Goal: Task Accomplishment & Management: Manage account settings

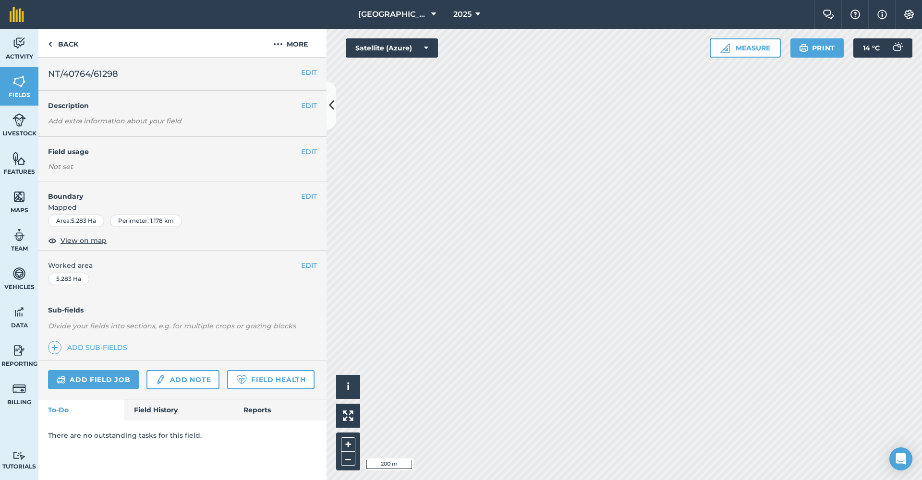
click at [306, 71] on button "EDIT" at bounding box center [309, 72] width 16 height 11
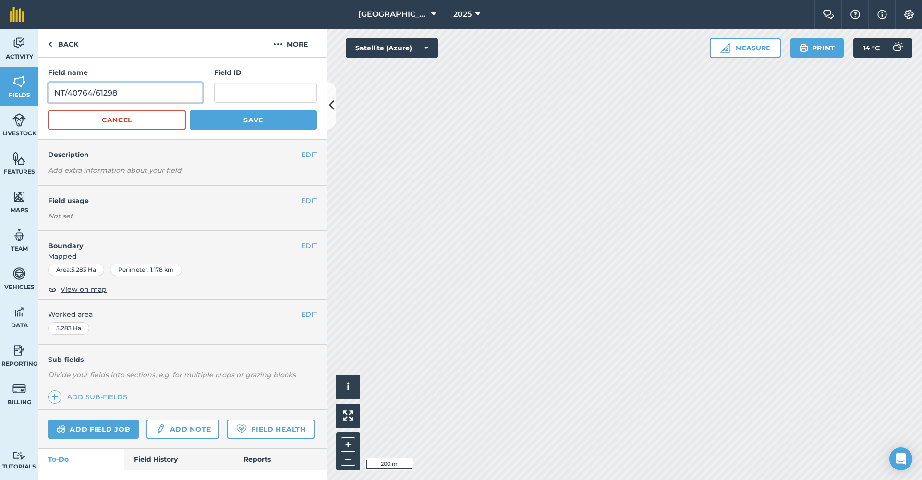
drag, startPoint x: 85, startPoint y: 92, endPoint x: 49, endPoint y: 92, distance: 36.5
click at [49, 92] on input "NT/40764/61298" at bounding box center [125, 93] width 155 height 20
click at [237, 92] on input "text" at bounding box center [265, 93] width 103 height 20
paste input "NT/40764/61298"
type input "NT/40764/61298"
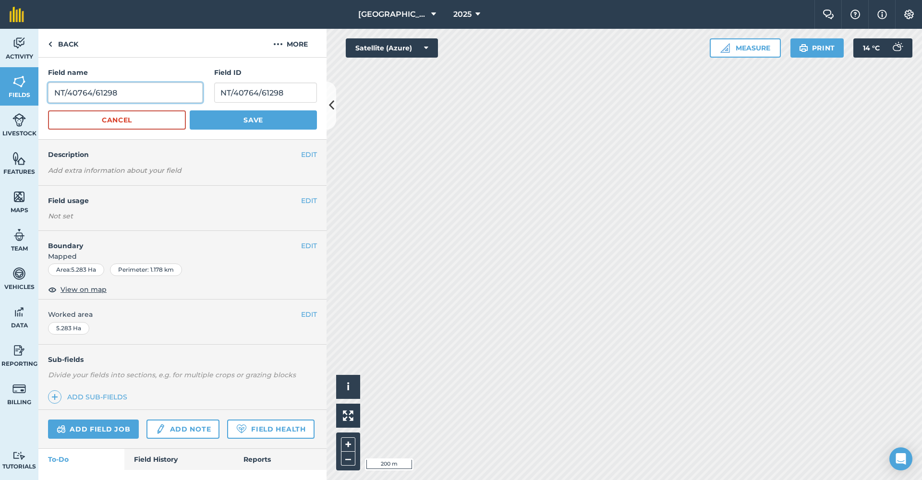
drag, startPoint x: 138, startPoint y: 91, endPoint x: 67, endPoint y: 86, distance: 71.2
click at [67, 86] on input "NT/40764/61298" at bounding box center [125, 93] width 155 height 20
type input "Blackrocks"
click at [305, 200] on button "EDIT" at bounding box center [309, 200] width 16 height 11
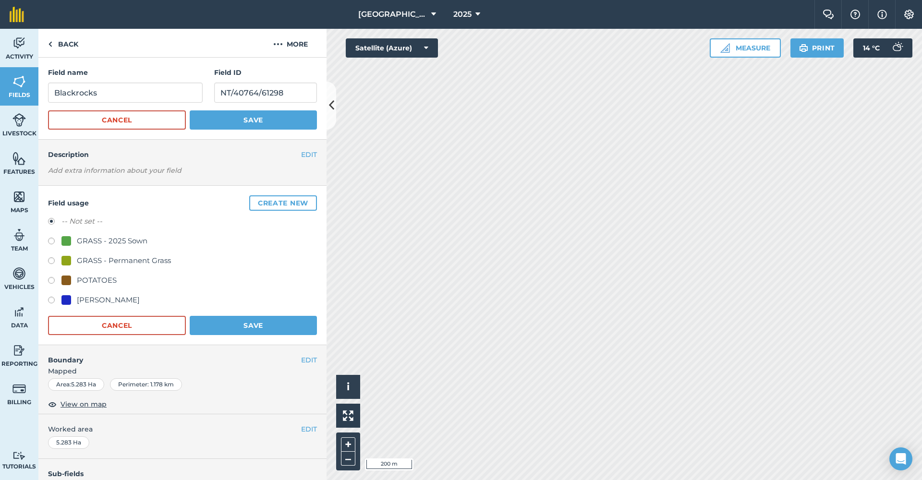
click at [52, 260] on label at bounding box center [54, 262] width 13 height 10
radio input "true"
radio input "false"
click at [220, 325] on button "Save" at bounding box center [253, 325] width 127 height 19
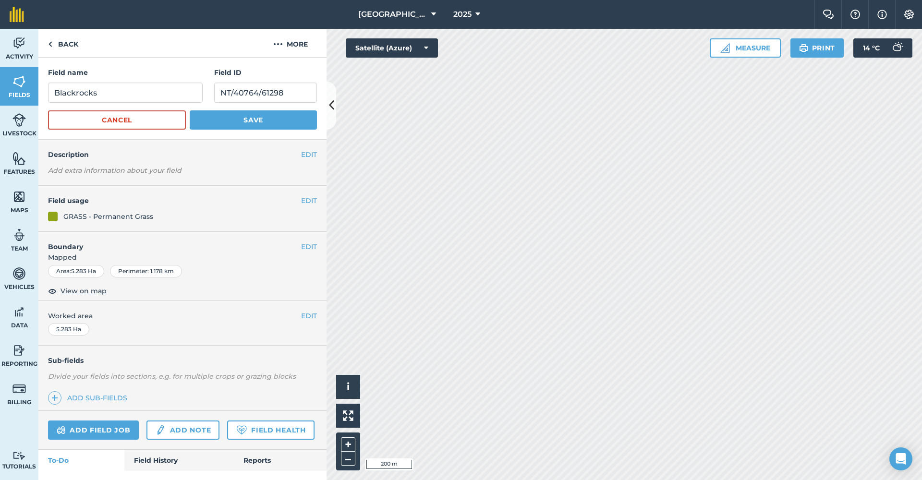
click at [266, 115] on button "Save" at bounding box center [253, 119] width 127 height 19
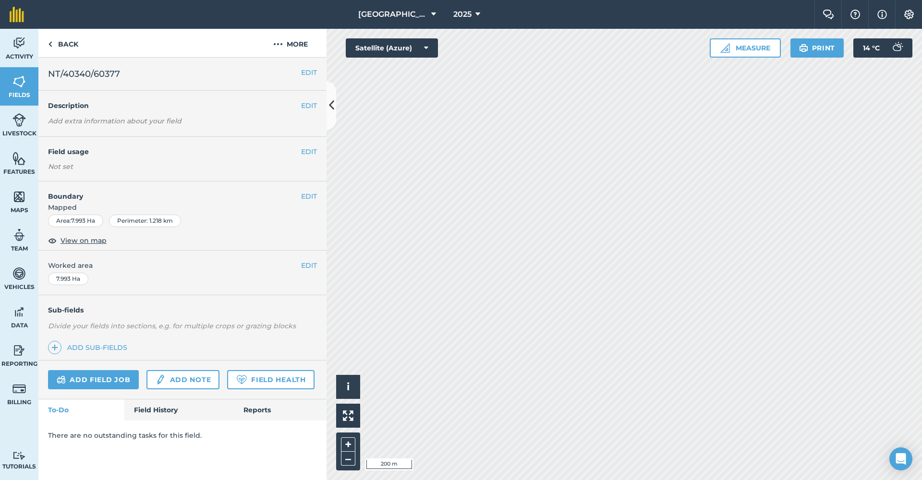
click at [307, 71] on button "EDIT" at bounding box center [309, 72] width 16 height 11
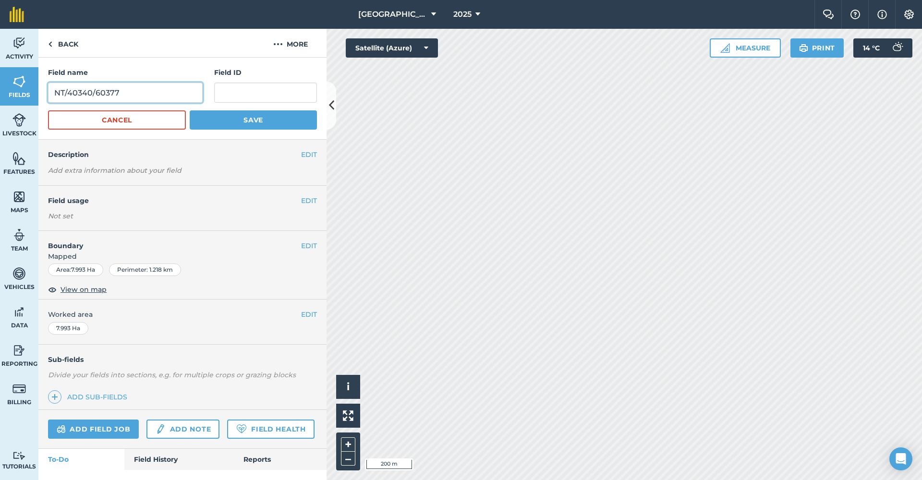
drag, startPoint x: 173, startPoint y: 88, endPoint x: 59, endPoint y: 85, distance: 114.3
click at [59, 85] on input "NT/40340/60377" at bounding box center [125, 93] width 155 height 20
click at [250, 93] on input "text" at bounding box center [265, 93] width 103 height 20
paste input "NT/40340/60377"
type input "NT/40340/60377"
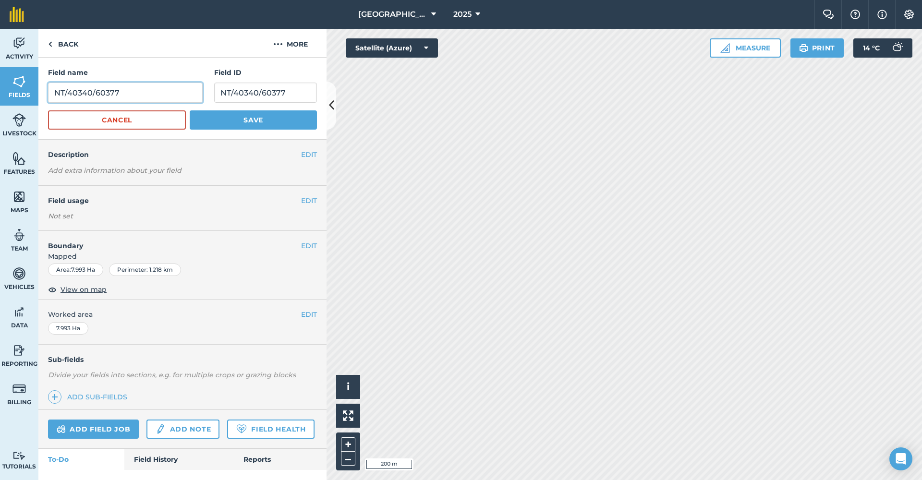
drag, startPoint x: 127, startPoint y: 93, endPoint x: 39, endPoint y: 89, distance: 87.9
click at [39, 89] on div "Field name NT/40340/60377 Field ID NT/40340/60377 Cancel Save" at bounding box center [182, 99] width 288 height 82
type input "Top Rapehill"
click at [231, 118] on button "Save" at bounding box center [253, 119] width 127 height 19
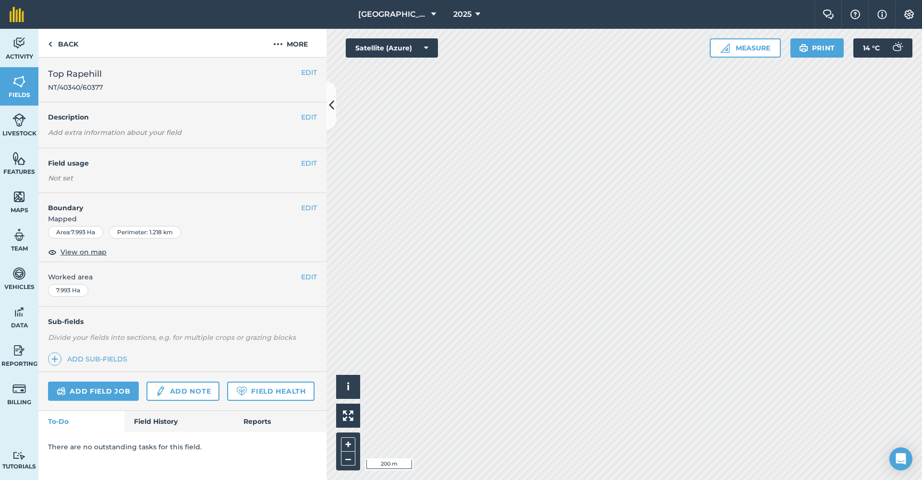
click at [308, 164] on button "EDIT" at bounding box center [309, 163] width 16 height 11
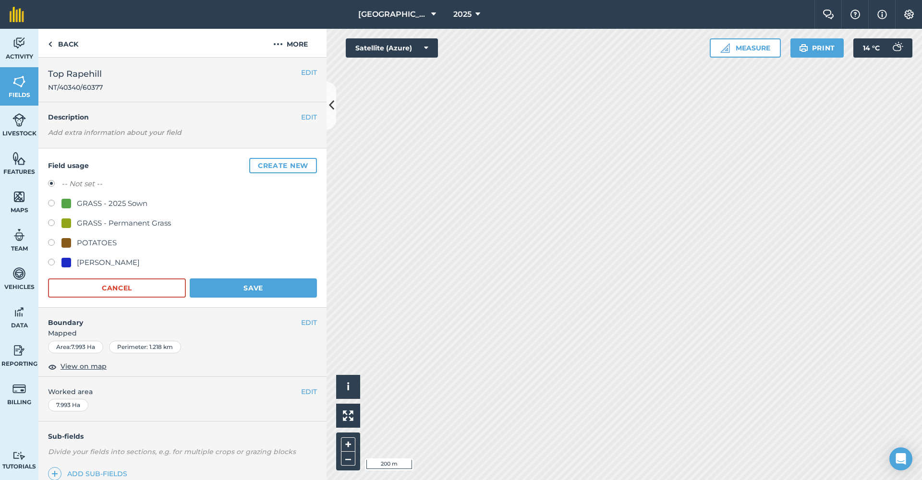
click at [278, 169] on button "Create new" at bounding box center [283, 165] width 68 height 15
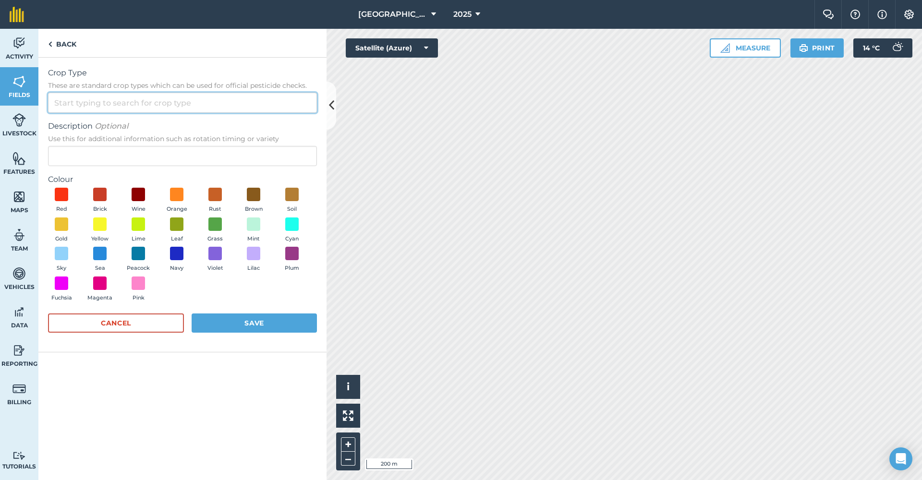
click at [108, 108] on input "Crop Type These are standard crop types which can be used for official pesticid…" at bounding box center [182, 103] width 269 height 20
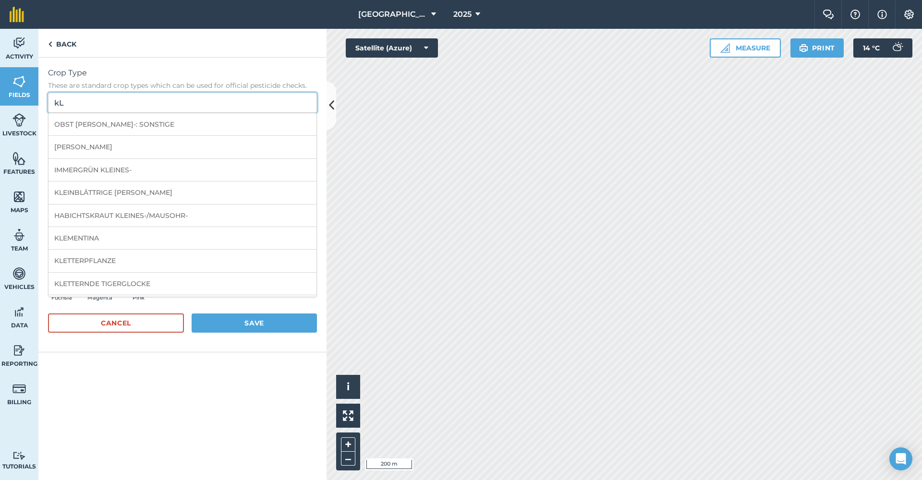
type input "k"
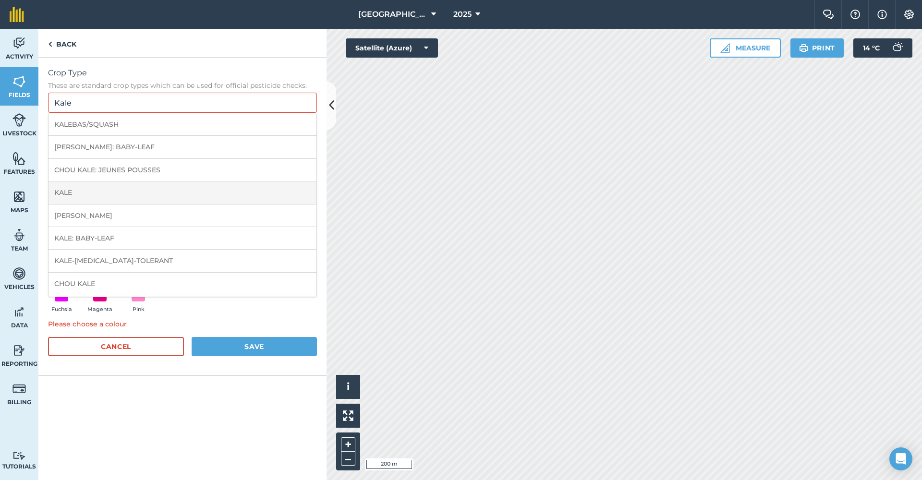
click at [93, 195] on li "KALE" at bounding box center [182, 192] width 268 height 23
type input "KALE"
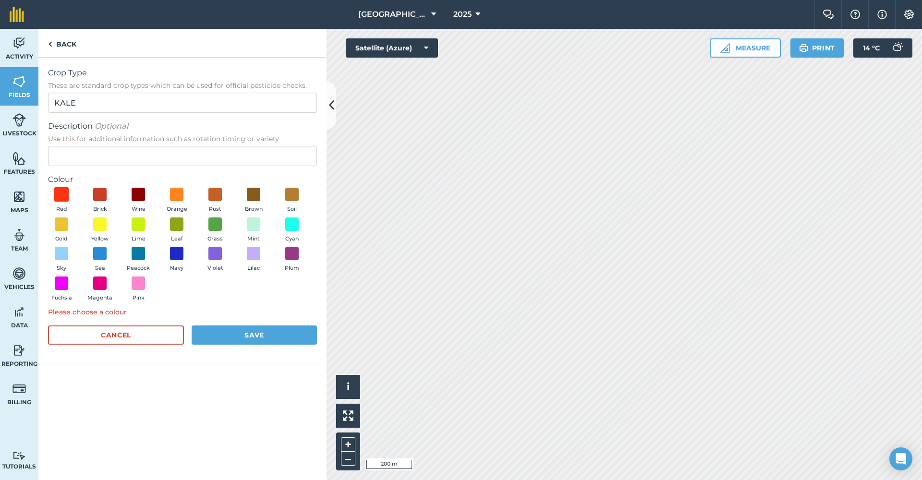
click at [64, 195] on span at bounding box center [61, 194] width 15 height 15
click at [242, 328] on button "Save" at bounding box center [254, 334] width 125 height 19
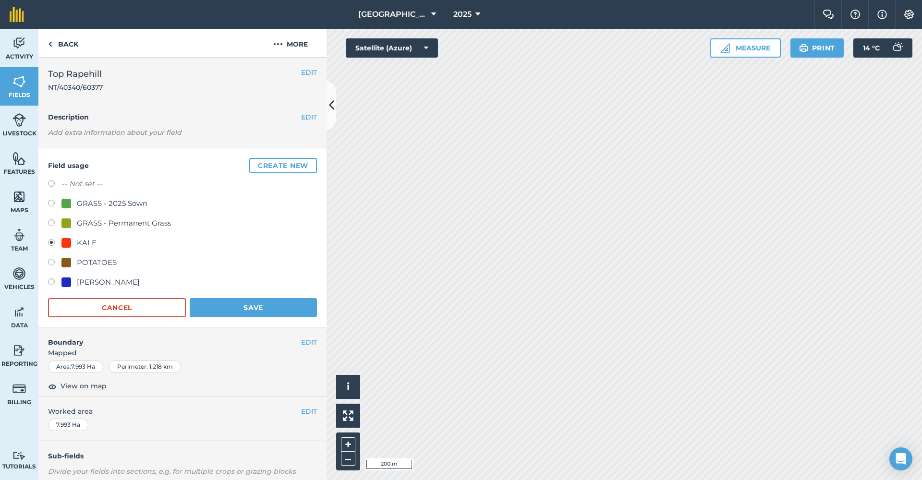
click at [257, 309] on button "Save" at bounding box center [253, 307] width 127 height 19
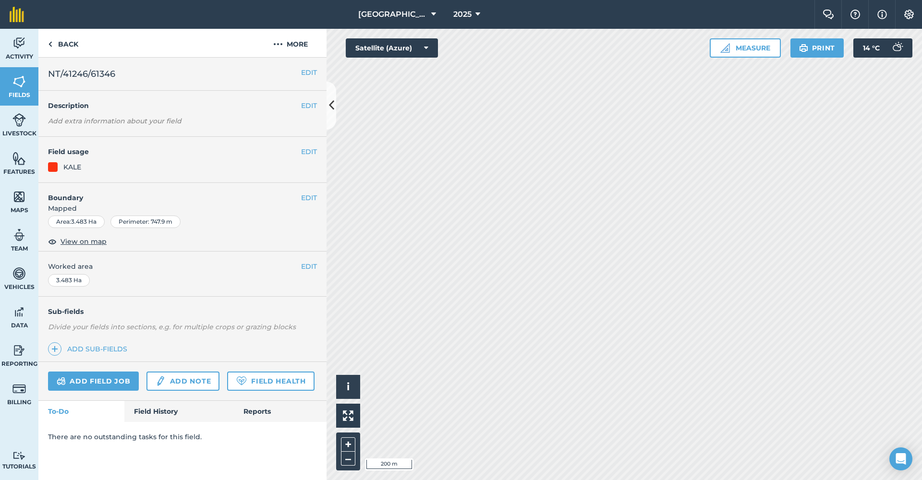
click at [305, 72] on button "EDIT" at bounding box center [309, 72] width 16 height 11
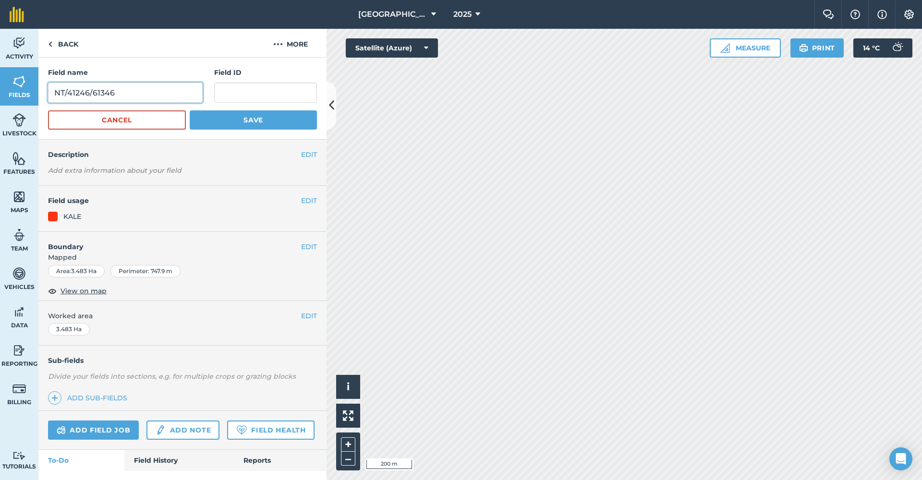
drag, startPoint x: 103, startPoint y: 83, endPoint x: 18, endPoint y: 77, distance: 85.2
click at [18, 77] on div "Activity Fields Livestock Features Maps Team Vehicles Data Reporting Billing Tu…" at bounding box center [461, 254] width 922 height 451
click at [238, 88] on input "text" at bounding box center [265, 93] width 103 height 20
paste input "NT/41246/61346"
type input "NT/41246/61346"
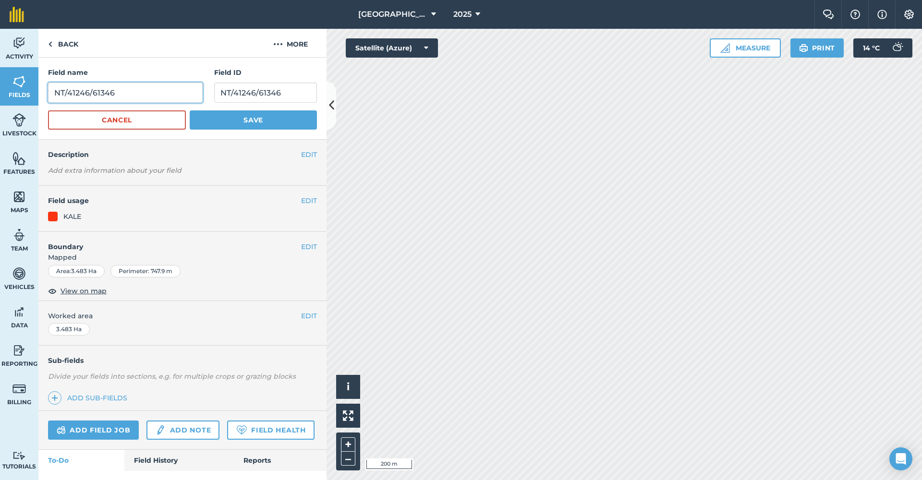
drag, startPoint x: 115, startPoint y: 93, endPoint x: 48, endPoint y: 91, distance: 67.2
click at [48, 91] on input "NT/41246/61346" at bounding box center [125, 93] width 155 height 20
type input "Horsepark Far 1"
click at [310, 200] on button "EDIT" at bounding box center [309, 200] width 16 height 11
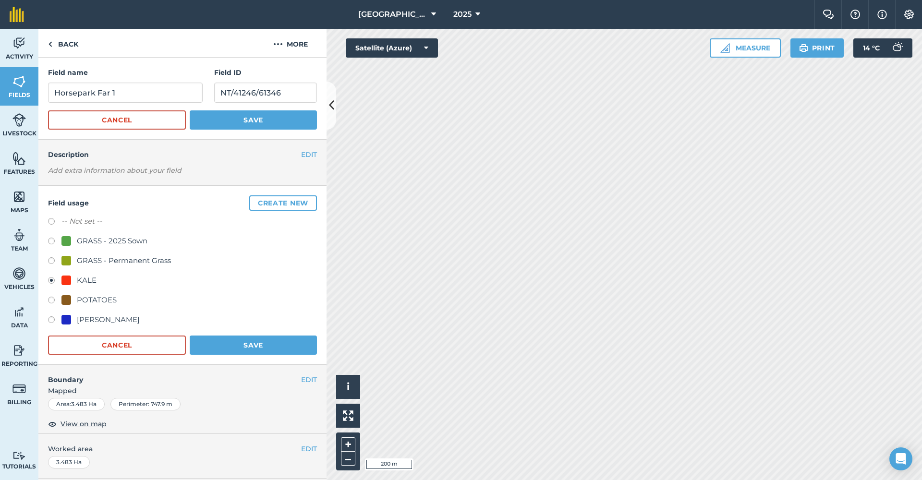
click at [223, 343] on button "Save" at bounding box center [253, 345] width 127 height 19
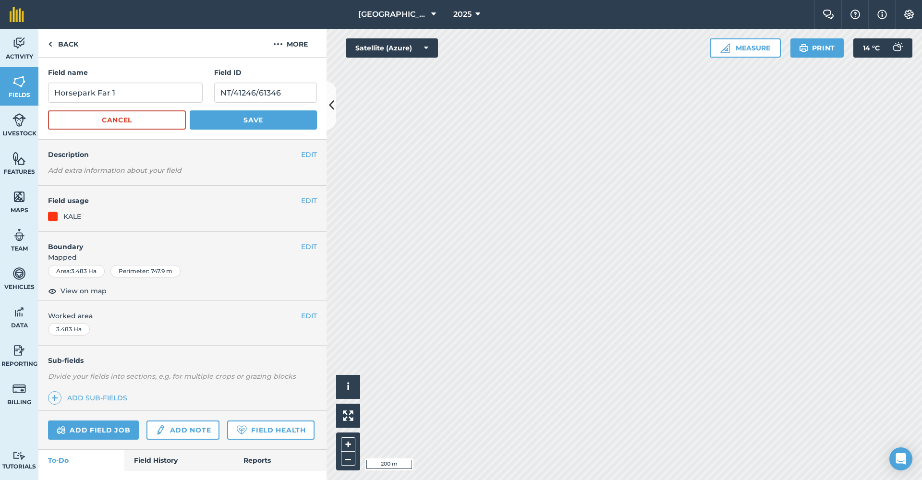
click at [248, 123] on button "Save" at bounding box center [253, 119] width 127 height 19
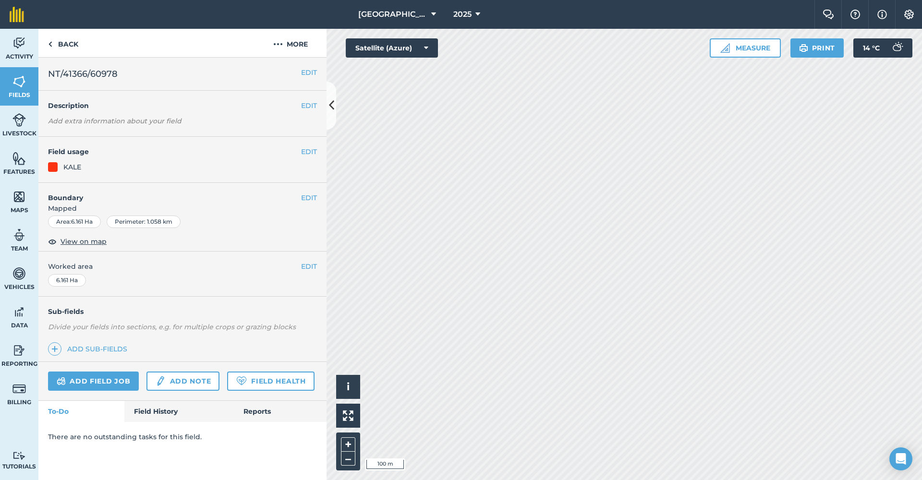
click at [307, 70] on button "EDIT" at bounding box center [309, 72] width 16 height 11
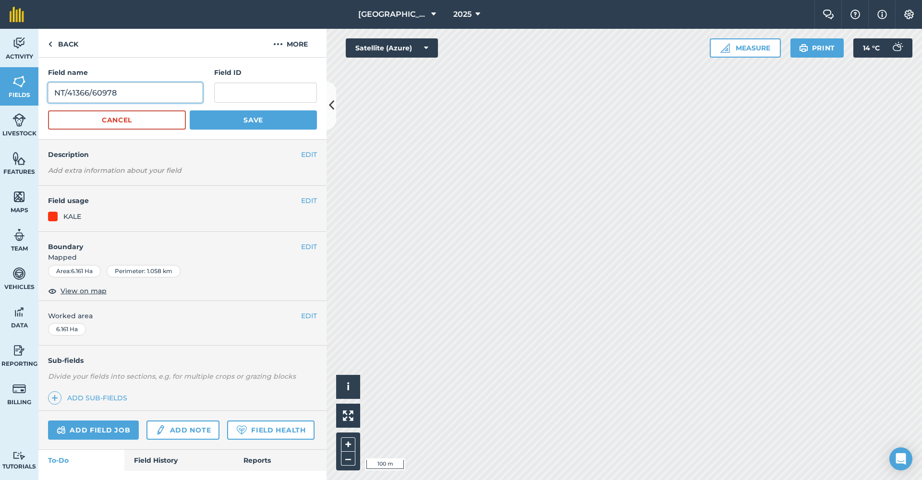
drag, startPoint x: 101, startPoint y: 93, endPoint x: 49, endPoint y: 93, distance: 51.8
click at [45, 94] on div "Field name NT/41366/60978 Field ID Cancel Save" at bounding box center [182, 99] width 288 height 82
click at [233, 87] on input "text" at bounding box center [265, 93] width 103 height 20
paste input "NT/41366/60978"
type input "NT/41366/60978"
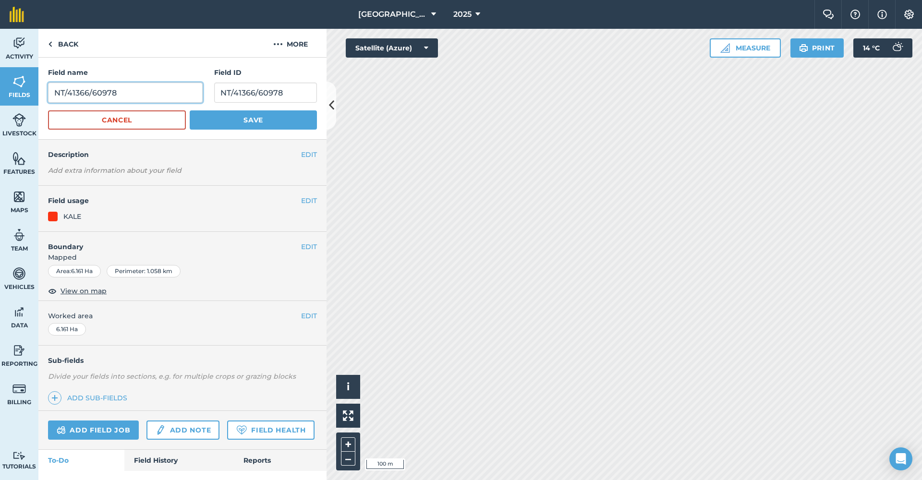
drag, startPoint x: 166, startPoint y: 89, endPoint x: 42, endPoint y: 88, distance: 123.4
click at [42, 88] on div "Field name NT/41366/60978 Field ID NT/41366/60978 Cancel Save" at bounding box center [182, 99] width 288 height 82
type input "Morning Gang Near"
click at [304, 201] on button "EDIT" at bounding box center [309, 200] width 16 height 11
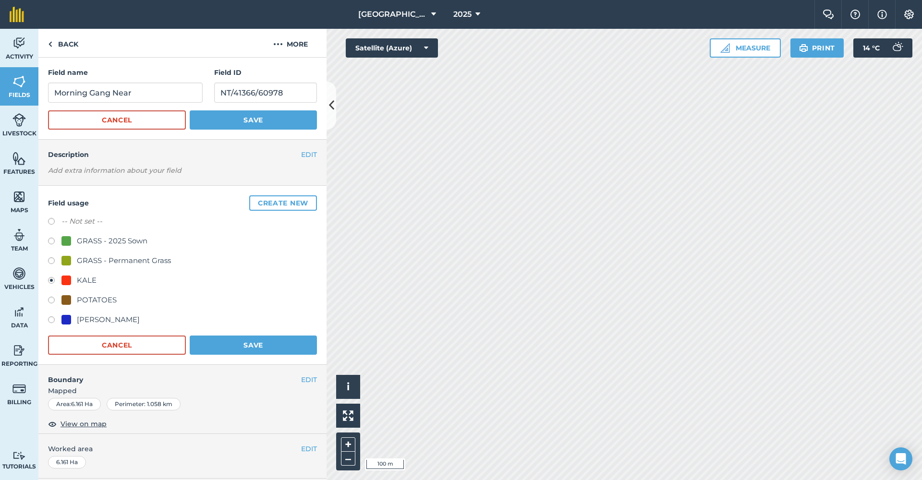
click at [53, 242] on label at bounding box center [54, 243] width 13 height 10
radio input "true"
radio input "false"
click at [250, 344] on button "Save" at bounding box center [253, 345] width 127 height 19
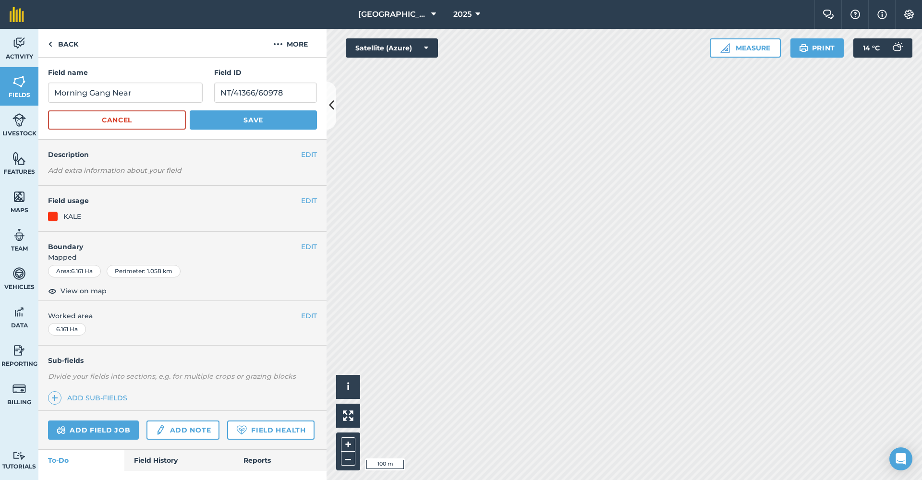
click at [252, 120] on button "Save" at bounding box center [253, 119] width 127 height 19
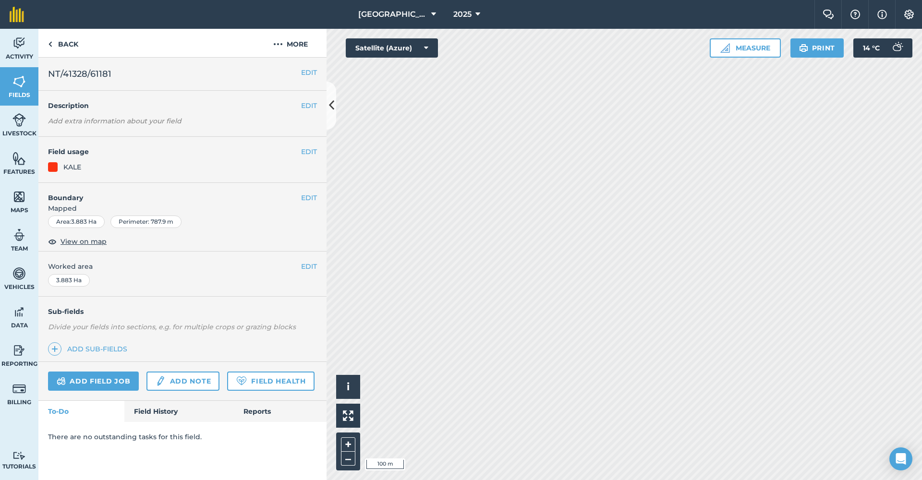
click at [309, 71] on button "EDIT" at bounding box center [309, 72] width 16 height 11
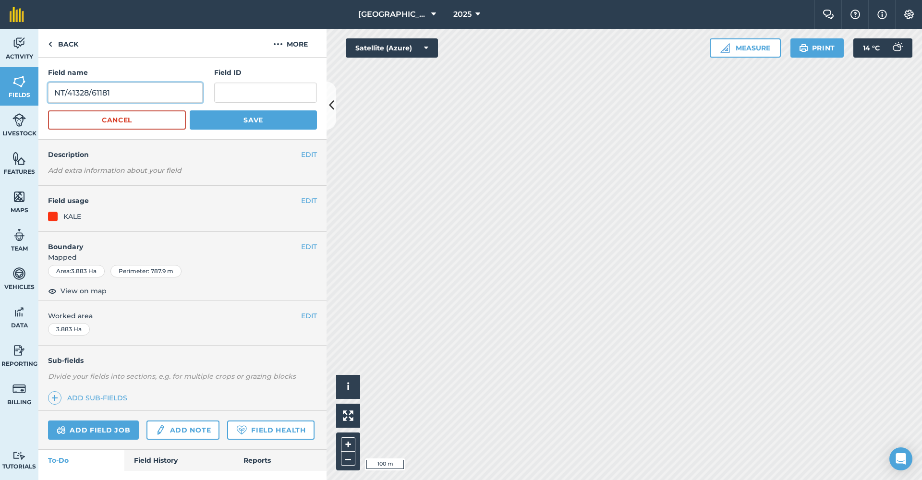
drag, startPoint x: 107, startPoint y: 93, endPoint x: 43, endPoint y: 91, distance: 63.9
click at [43, 91] on div "Field name NT/41328/61181 Field ID Cancel Save" at bounding box center [182, 99] width 288 height 82
click at [246, 92] on input "text" at bounding box center [265, 93] width 103 height 20
paste input "NT/41328/61181"
type input "NT/41328/61181"
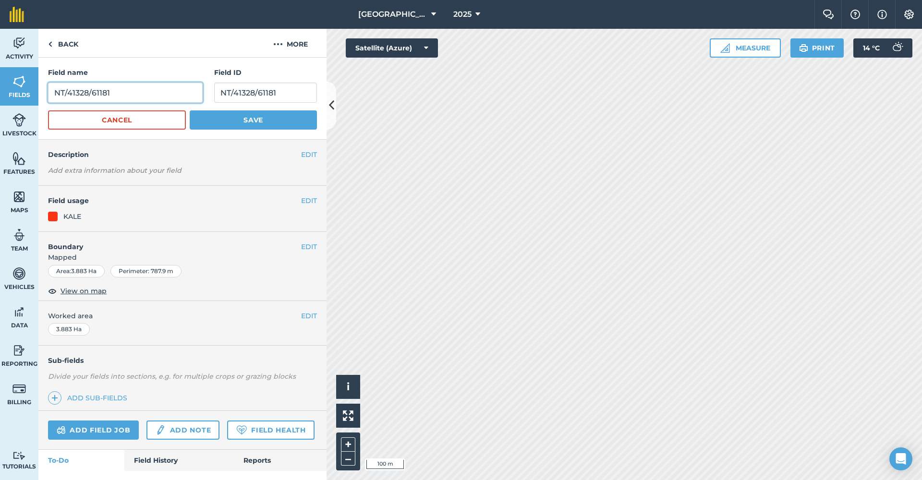
drag, startPoint x: 108, startPoint y: 87, endPoint x: 84, endPoint y: 93, distance: 24.2
click at [47, 87] on div "Field name NT/41328/61181 Field ID NT/41328/61181 Cancel Save" at bounding box center [182, 99] width 288 height 82
drag, startPoint x: 60, startPoint y: 92, endPoint x: 42, endPoint y: 92, distance: 17.8
click at [42, 92] on div "Field name NT/41328/61181 Field ID NT/41328/61181 Cancel Save" at bounding box center [182, 99] width 288 height 82
type input "Horsepark Near 1"
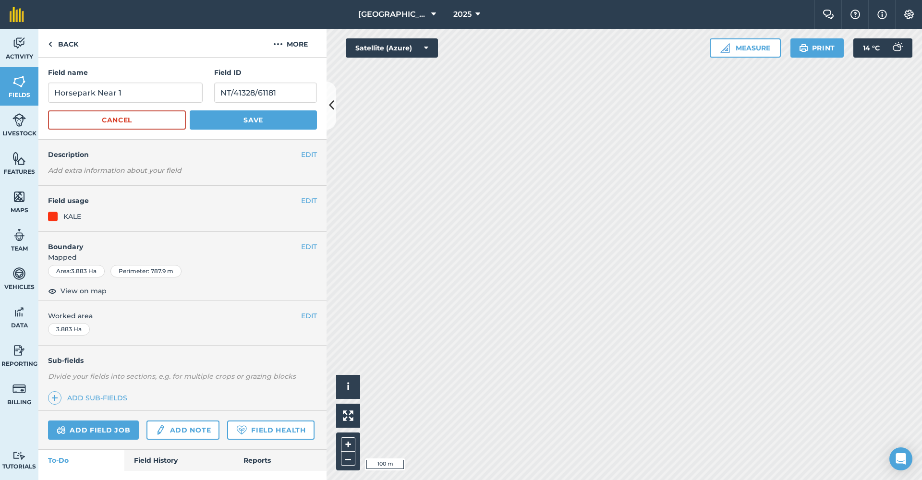
click at [313, 198] on button "EDIT" at bounding box center [309, 200] width 16 height 11
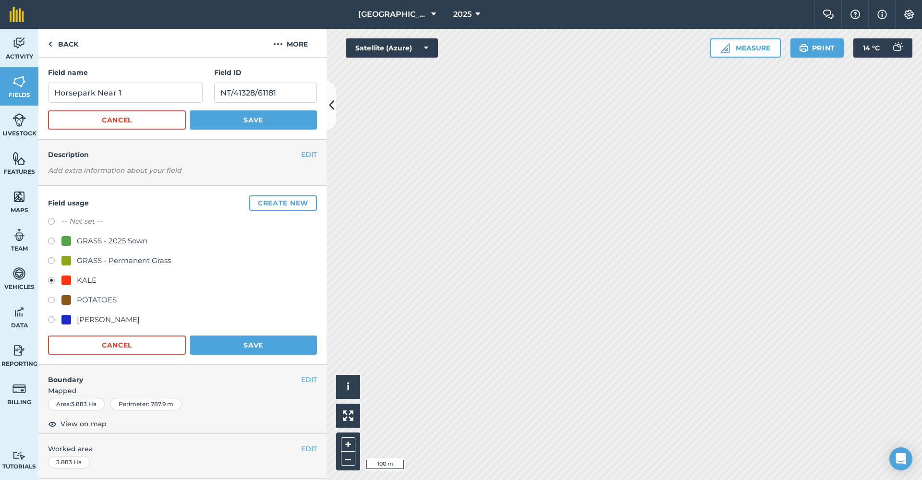
click at [89, 262] on div "GRASS - Permanent Grass" at bounding box center [124, 261] width 94 height 12
radio input "true"
radio input "false"
click at [252, 344] on button "Save" at bounding box center [253, 345] width 127 height 19
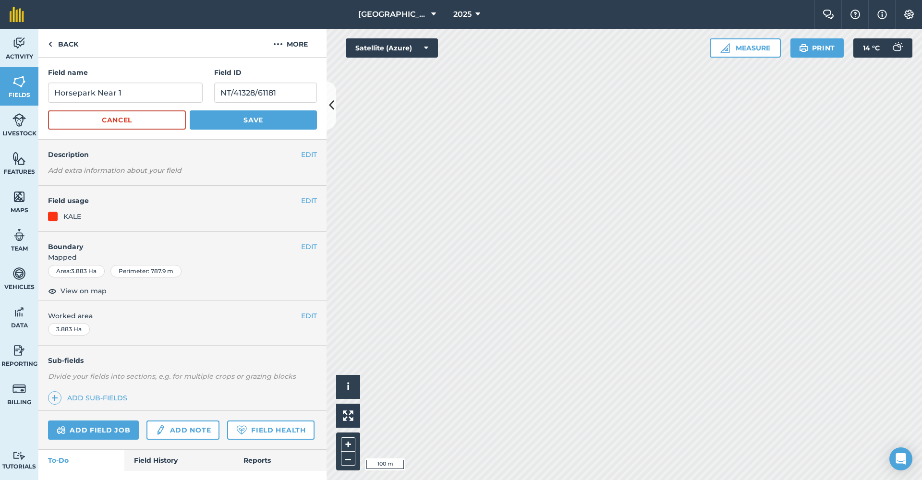
click at [229, 122] on button "Save" at bounding box center [253, 119] width 127 height 19
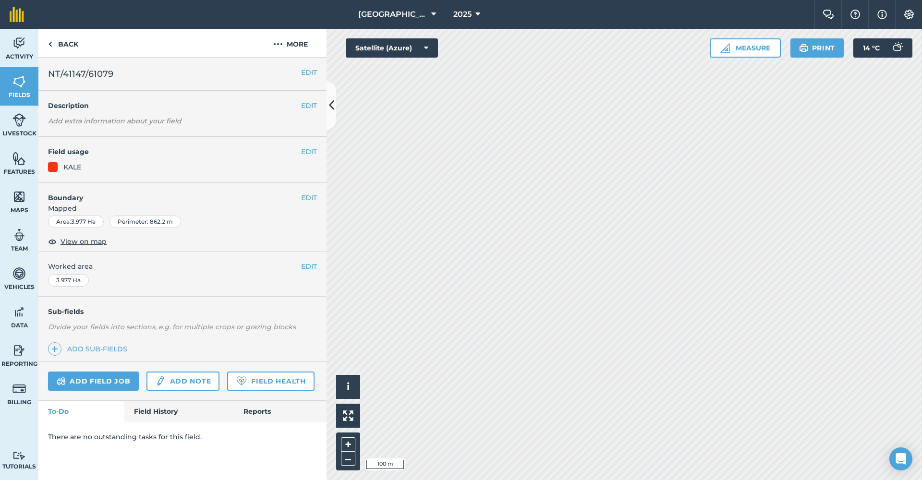
click at [312, 72] on button "EDIT" at bounding box center [309, 72] width 16 height 11
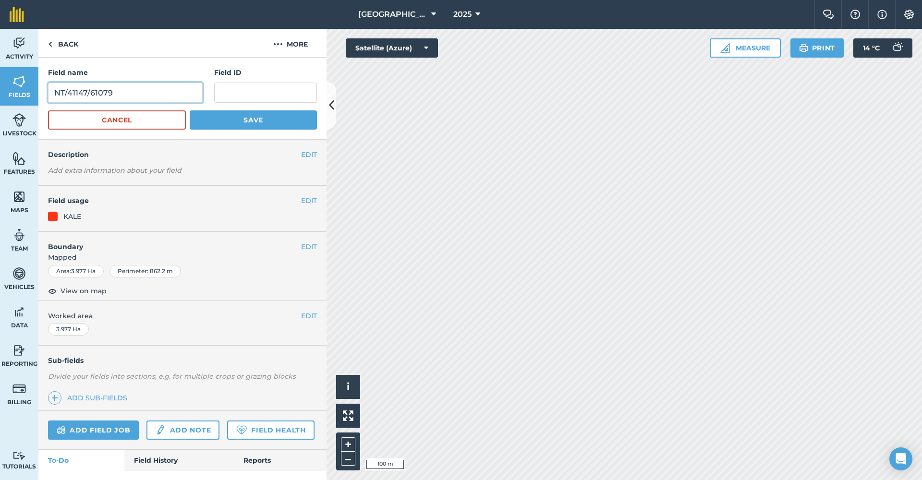
drag, startPoint x: 123, startPoint y: 91, endPoint x: 45, endPoint y: 86, distance: 78.4
click at [45, 86] on div "Field name NT/41147/61079 Field ID Cancel Save" at bounding box center [182, 99] width 288 height 82
click at [224, 92] on input "text" at bounding box center [265, 93] width 103 height 20
paste input "NT/41147/61079"
type input "NT/41147/61079"
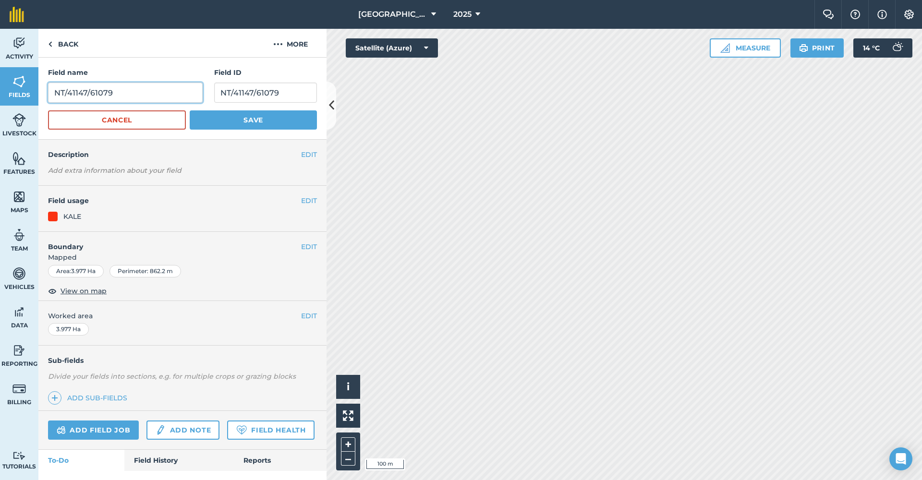
drag, startPoint x: 123, startPoint y: 84, endPoint x: 54, endPoint y: 81, distance: 69.7
click at [54, 81] on div "Field name NT/41147/61079" at bounding box center [125, 85] width 155 height 36
drag, startPoint x: 114, startPoint y: 96, endPoint x: 49, endPoint y: 95, distance: 64.8
click at [49, 95] on input "NT/41147/61079" at bounding box center [125, 93] width 155 height 20
type input "Horsepark Near 2"
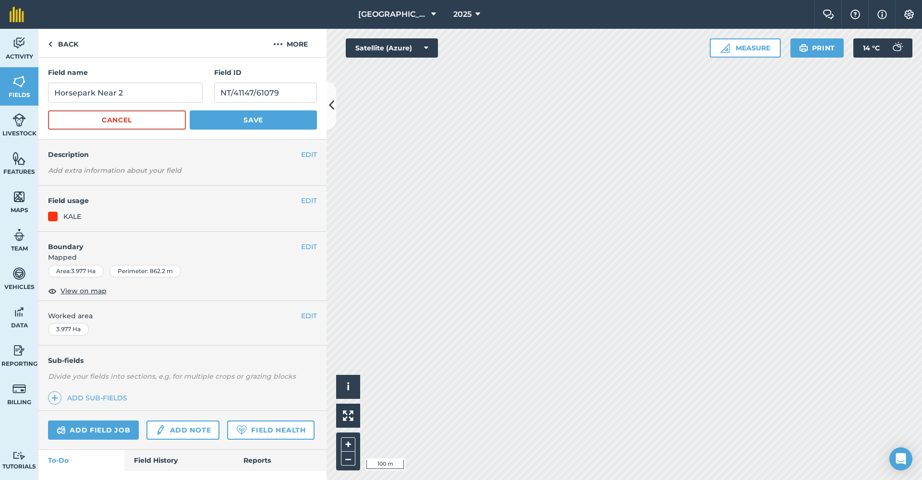
click at [304, 200] on button "EDIT" at bounding box center [309, 200] width 16 height 11
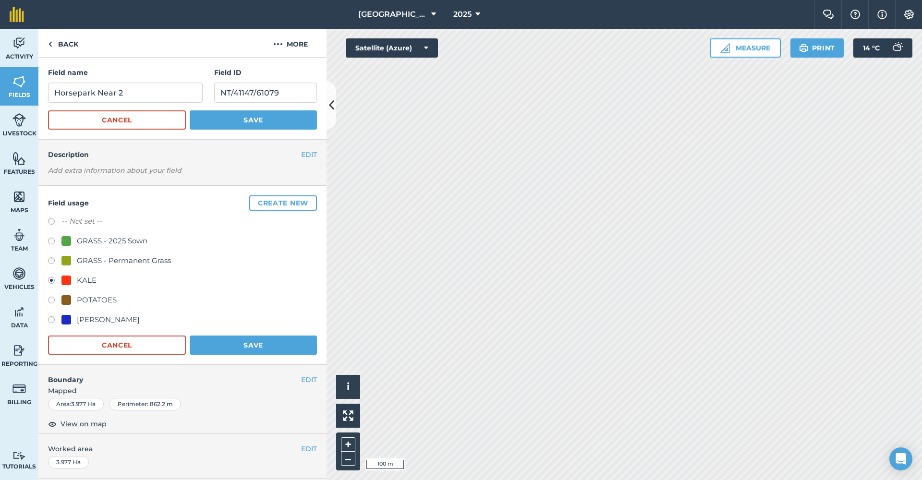
click at [95, 257] on div "GRASS - Permanent Grass" at bounding box center [124, 261] width 94 height 12
radio input "true"
radio input "false"
click at [230, 129] on button "Save" at bounding box center [253, 119] width 127 height 19
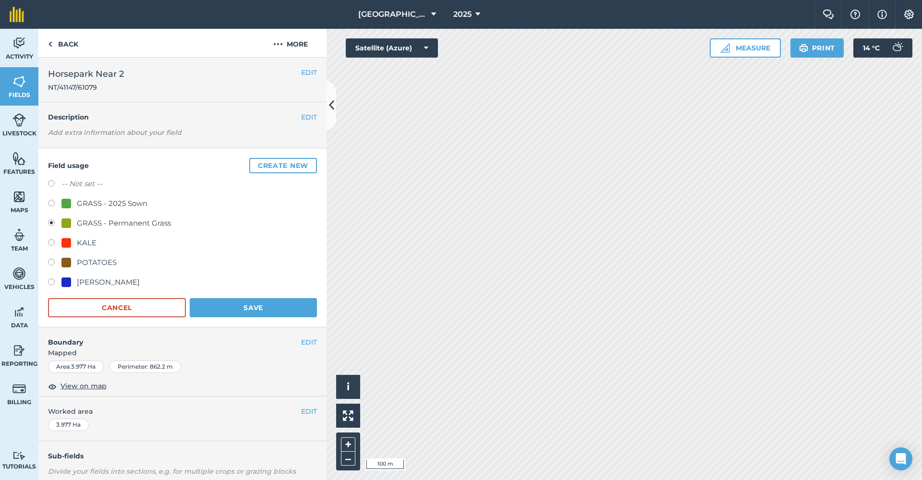
click at [241, 309] on button "Save" at bounding box center [253, 307] width 127 height 19
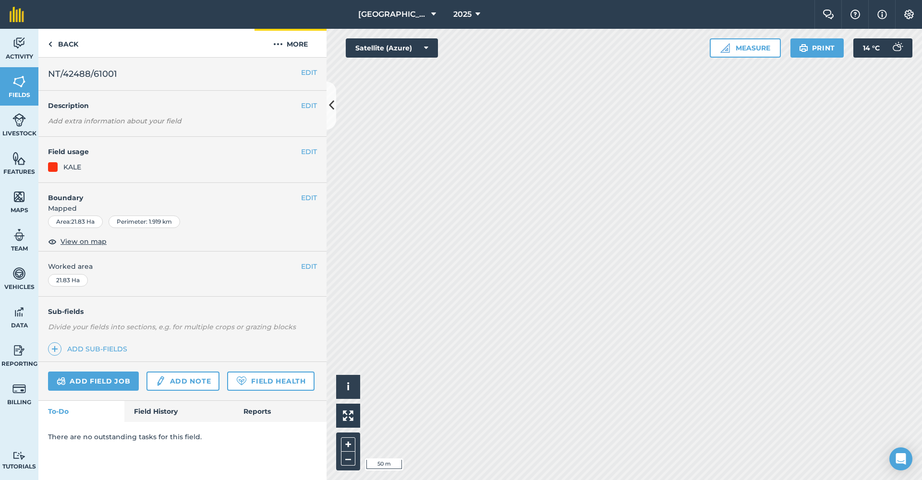
click at [301, 43] on button "More" at bounding box center [290, 43] width 72 height 28
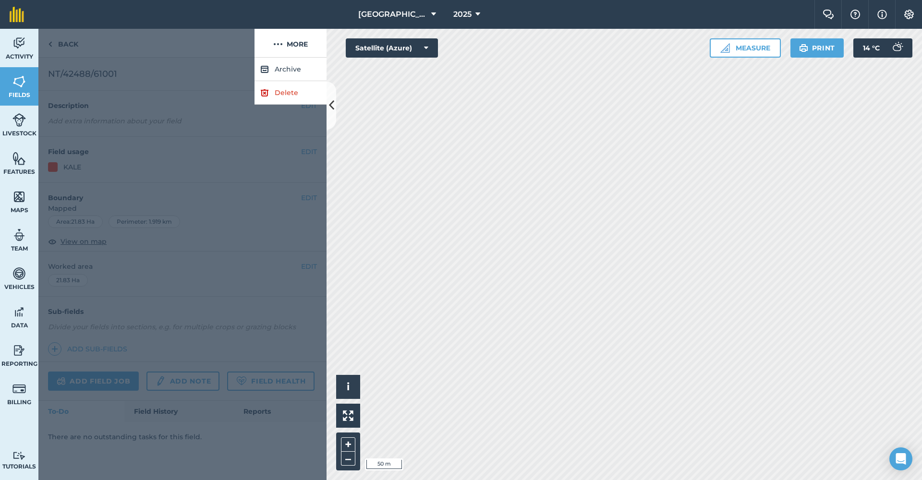
click at [204, 103] on div at bounding box center [182, 269] width 288 height 422
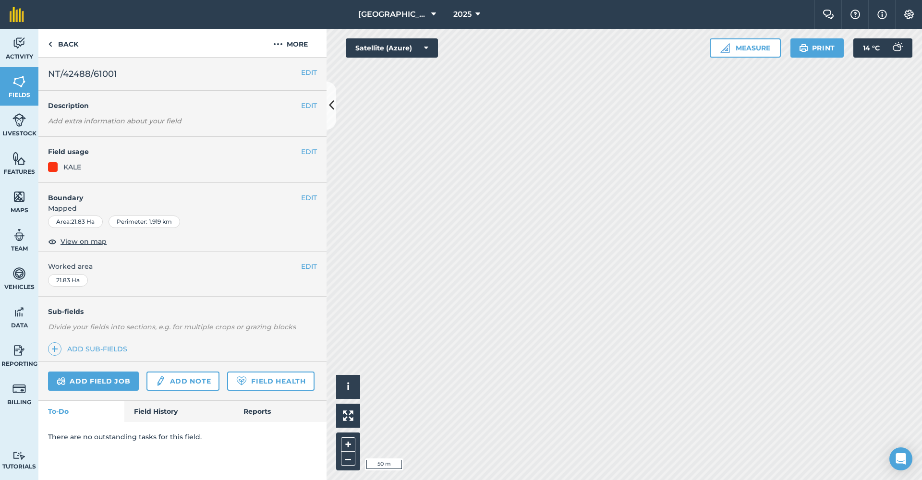
click at [313, 196] on button "EDIT" at bounding box center [309, 198] width 16 height 11
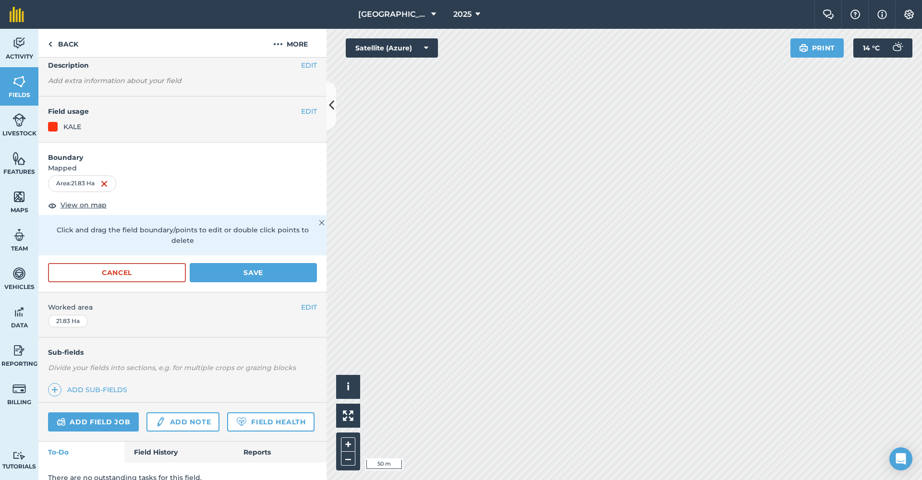
scroll to position [40, 0]
click at [98, 344] on link "Add sub-fields" at bounding box center [89, 390] width 83 height 13
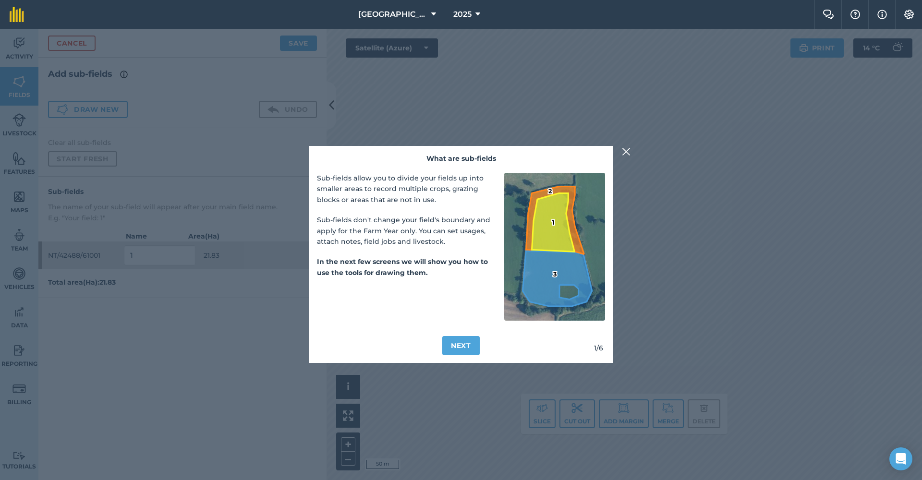
click at [614, 153] on img at bounding box center [626, 152] width 9 height 12
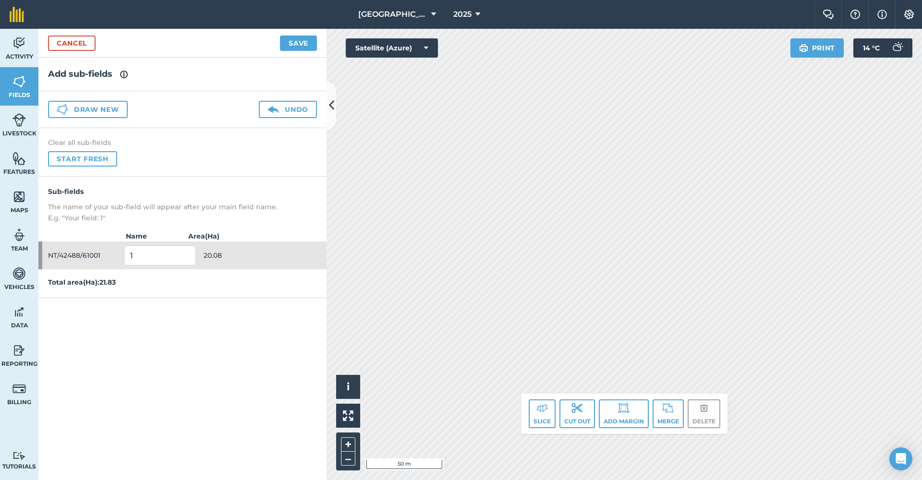
click at [291, 41] on button "Save" at bounding box center [298, 43] width 37 height 15
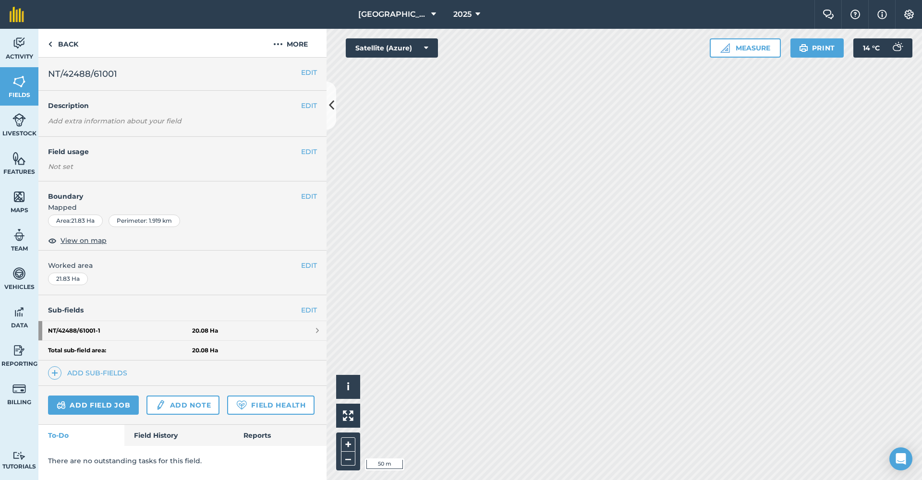
click at [23, 81] on img at bounding box center [18, 81] width 13 height 14
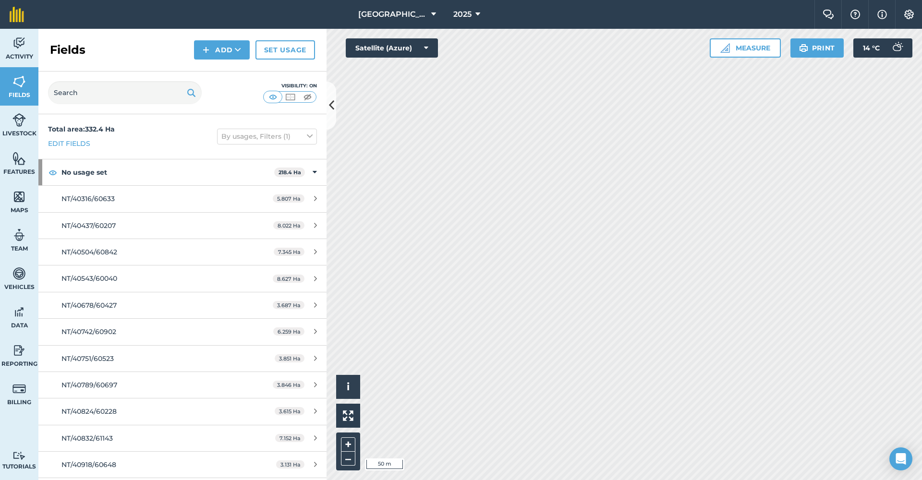
click at [215, 48] on button "Add" at bounding box center [222, 49] width 56 height 19
click at [231, 72] on link "Draw" at bounding box center [221, 71] width 53 height 21
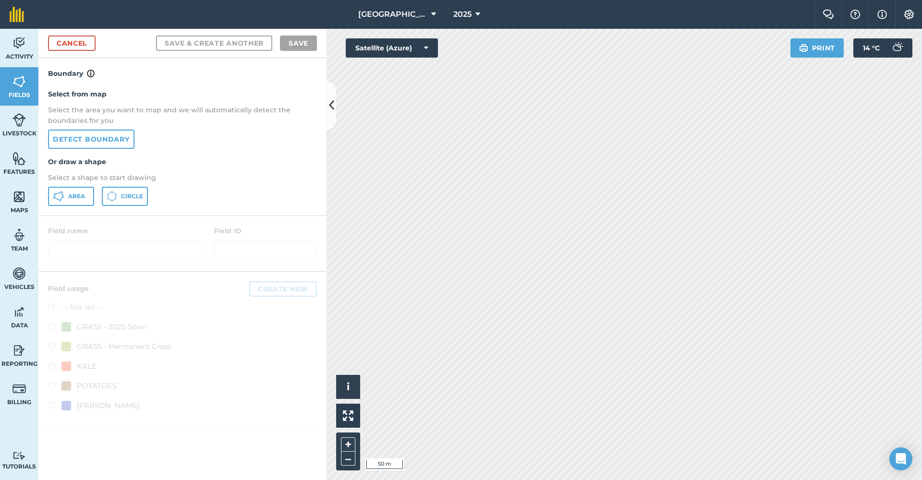
click at [105, 139] on link "Detect boundary" at bounding box center [91, 139] width 86 height 19
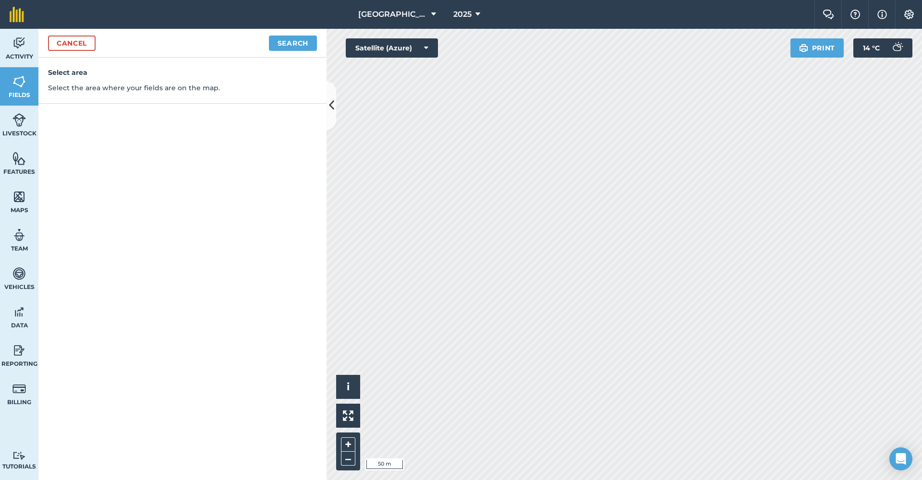
click at [87, 40] on link "Cancel" at bounding box center [72, 43] width 48 height 15
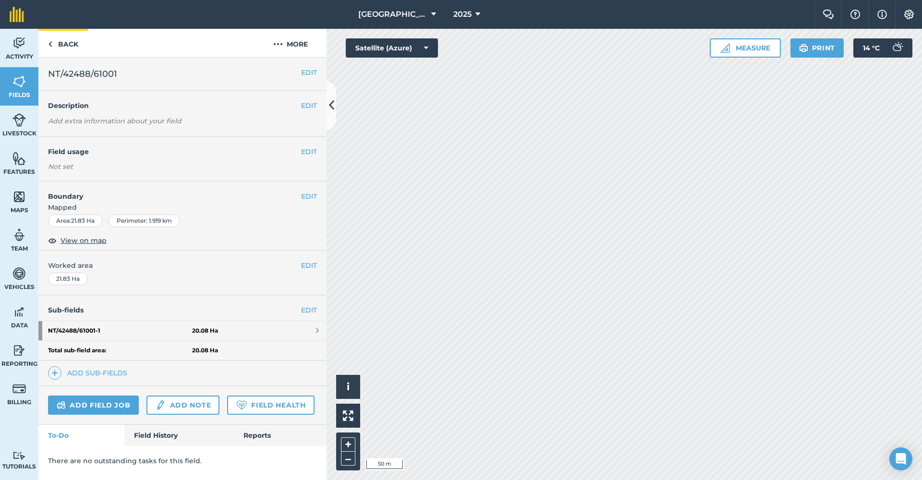
click at [69, 44] on link "Back" at bounding box center [62, 43] width 49 height 28
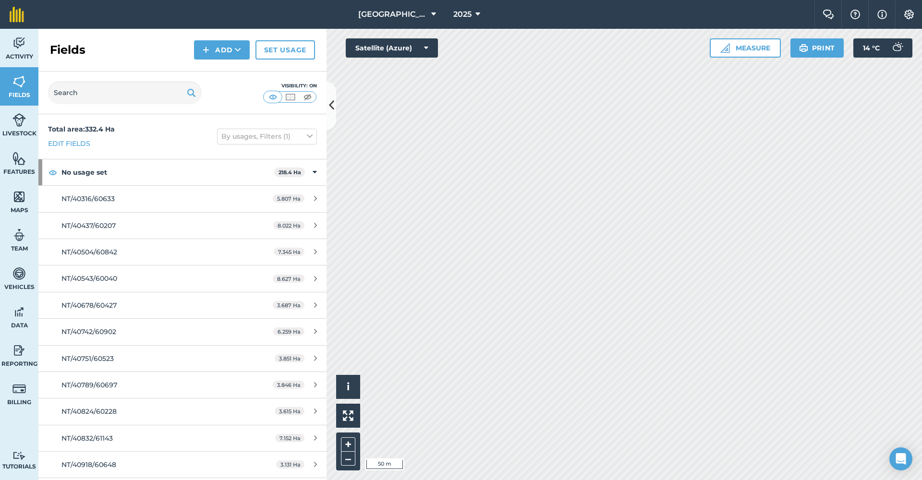
click at [219, 49] on button "Add" at bounding box center [222, 49] width 56 height 19
click at [224, 71] on link "Draw" at bounding box center [221, 71] width 53 height 21
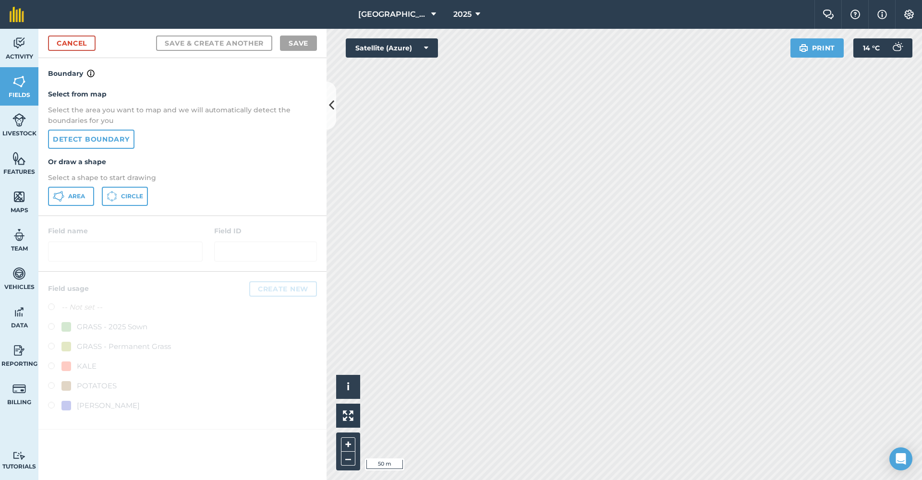
click at [121, 140] on link "Detect boundary" at bounding box center [91, 139] width 86 height 19
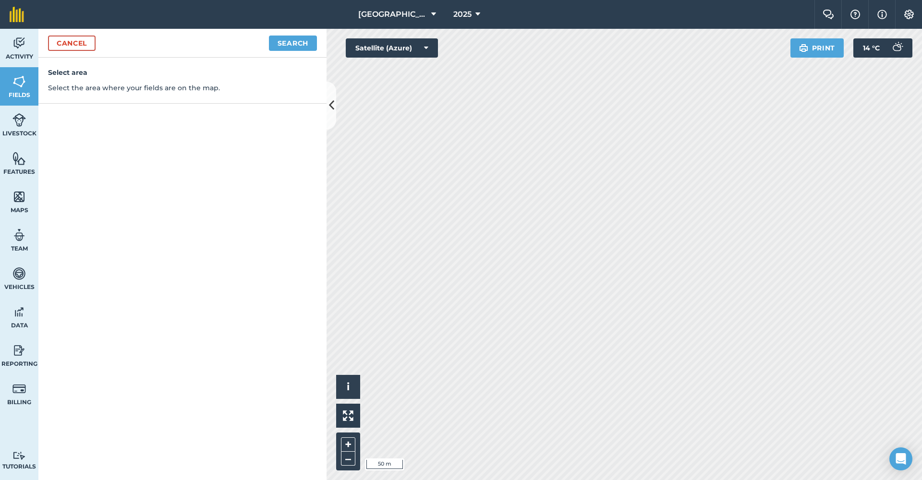
click at [295, 45] on button "Search" at bounding box center [293, 43] width 48 height 15
click at [249, 45] on button "Continue to edit boundaries" at bounding box center [244, 43] width 145 height 15
click at [222, 40] on button "Continue to name fields" at bounding box center [255, 43] width 124 height 15
type input "Howlees Birdcover"
click at [292, 47] on button "Save" at bounding box center [298, 43] width 37 height 15
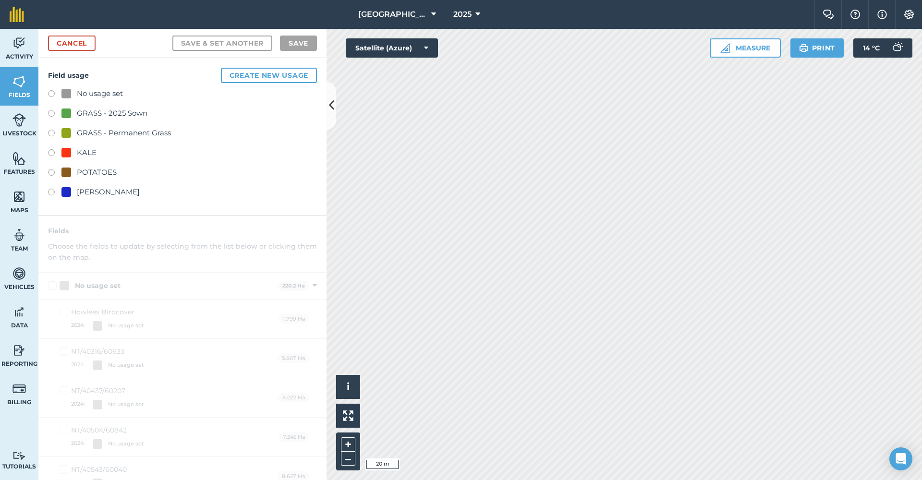
click at [260, 74] on button "Create new usage" at bounding box center [269, 75] width 96 height 15
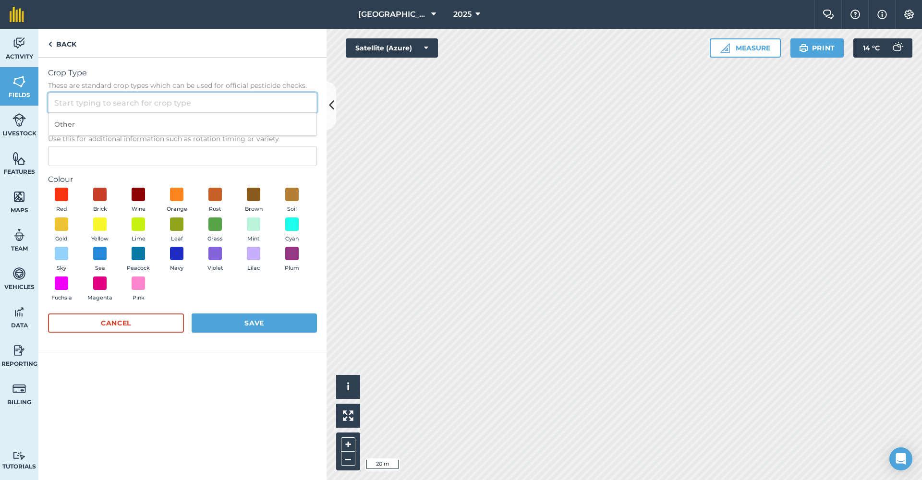
click at [188, 105] on input "Crop Type These are standard crop types which can be used for official pesticid…" at bounding box center [182, 103] width 269 height 20
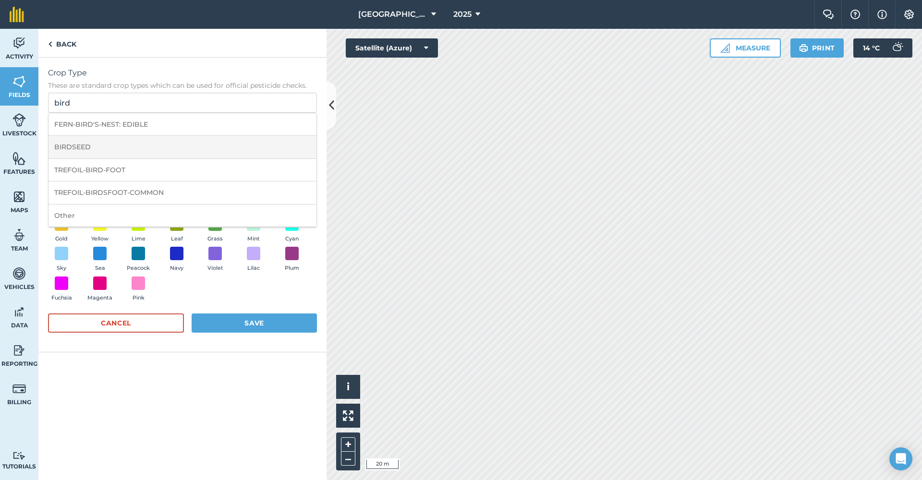
click at [123, 142] on li "BIRDSEED" at bounding box center [182, 147] width 268 height 23
type input "BIRDSEED"
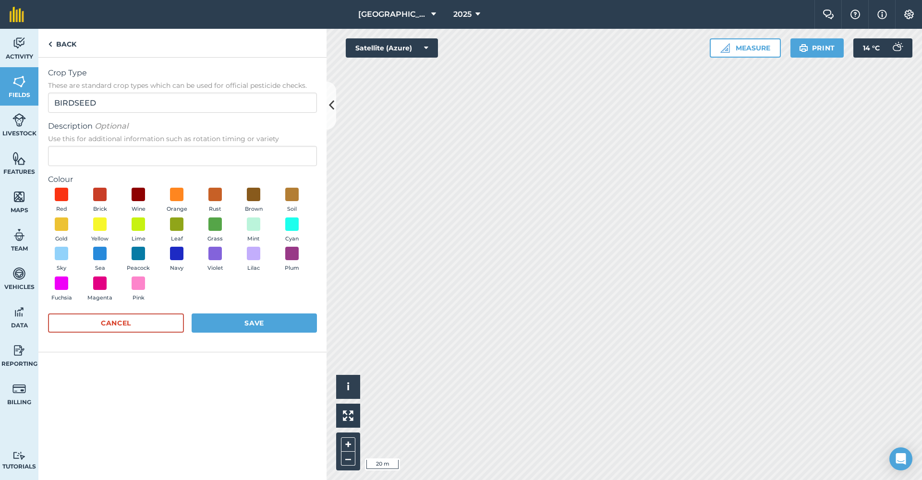
drag, startPoint x: 139, startPoint y: 284, endPoint x: 164, endPoint y: 290, distance: 25.6
click at [139, 284] on span at bounding box center [138, 283] width 13 height 13
click at [270, 318] on button "Save" at bounding box center [254, 322] width 125 height 19
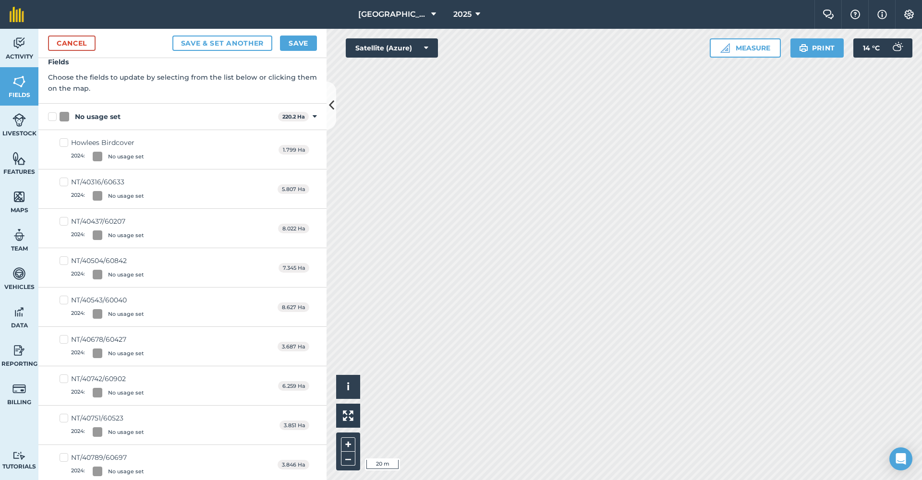
scroll to position [58, 0]
click at [63, 141] on label "Howlees Birdcover 2024 : No usage set" at bounding box center [102, 149] width 84 height 24
click at [63, 141] on input "Howlees Birdcover 2024 : No usage set" at bounding box center [63, 140] width 6 height 6
checkbox input "true"
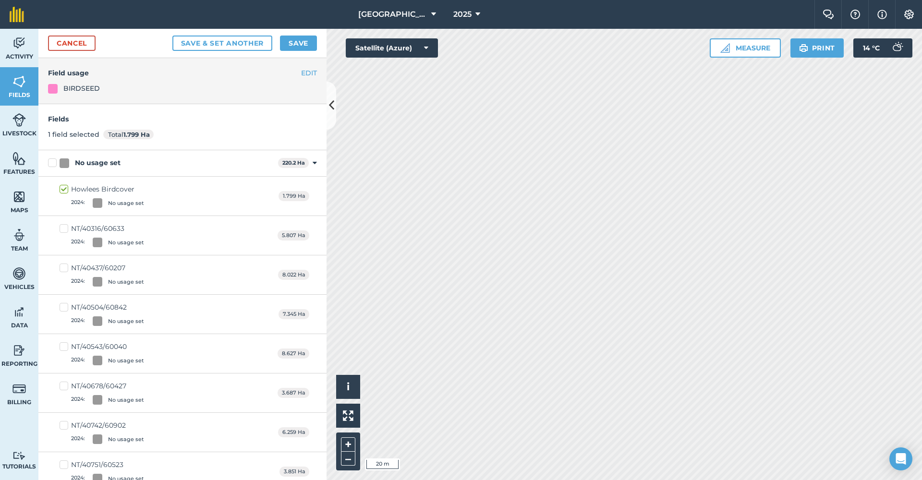
scroll to position [0, 0]
click at [294, 46] on button "Save" at bounding box center [298, 43] width 37 height 15
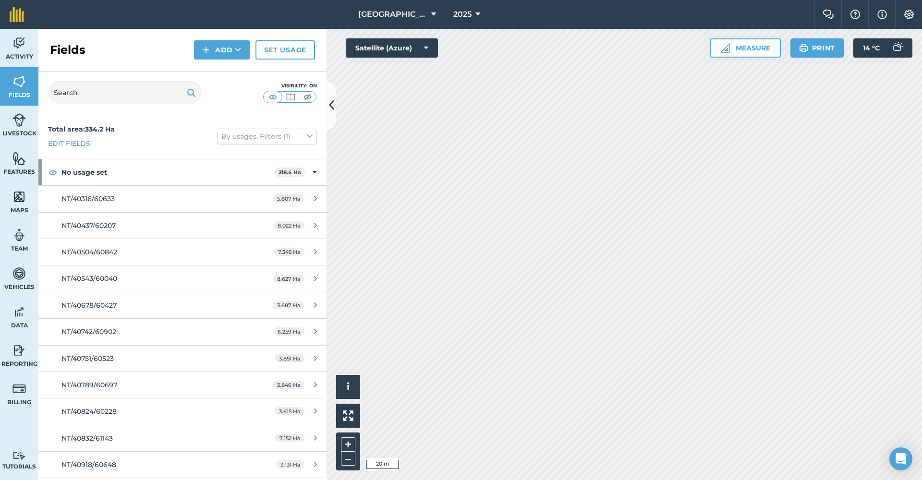
click at [332, 101] on icon at bounding box center [331, 105] width 5 height 17
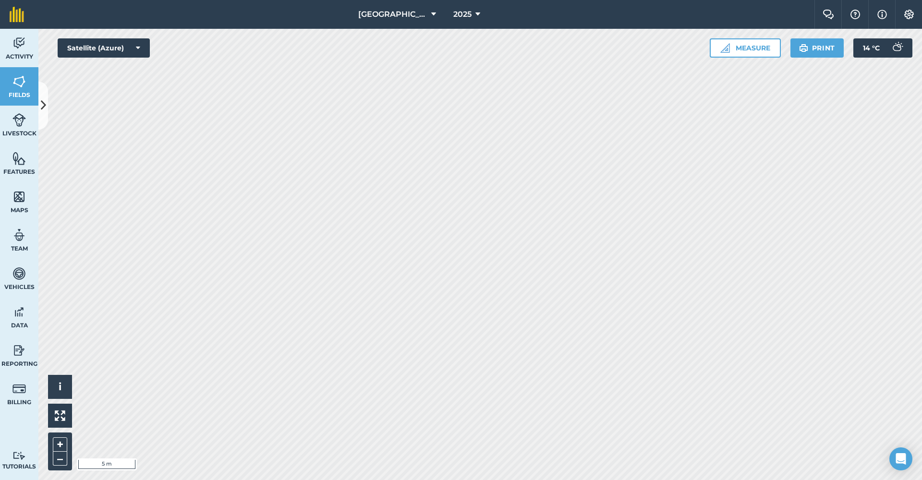
click at [46, 96] on button at bounding box center [43, 106] width 10 height 48
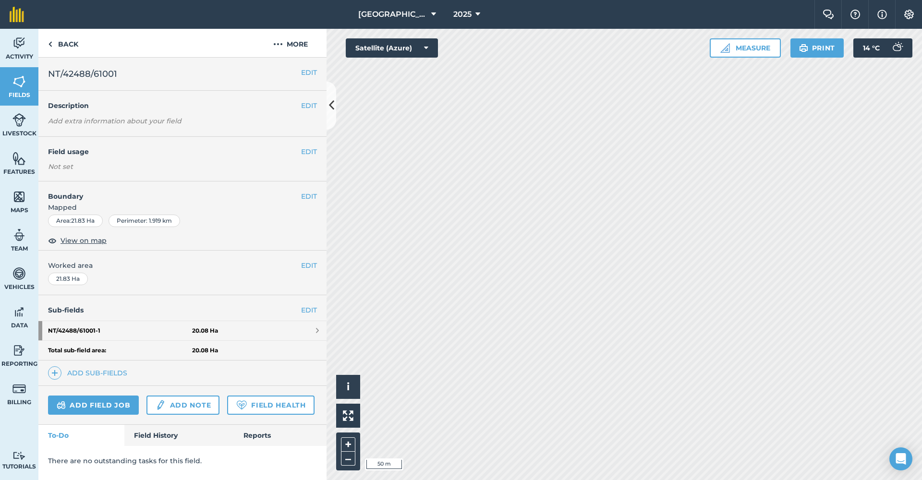
click at [335, 108] on button at bounding box center [331, 106] width 10 height 48
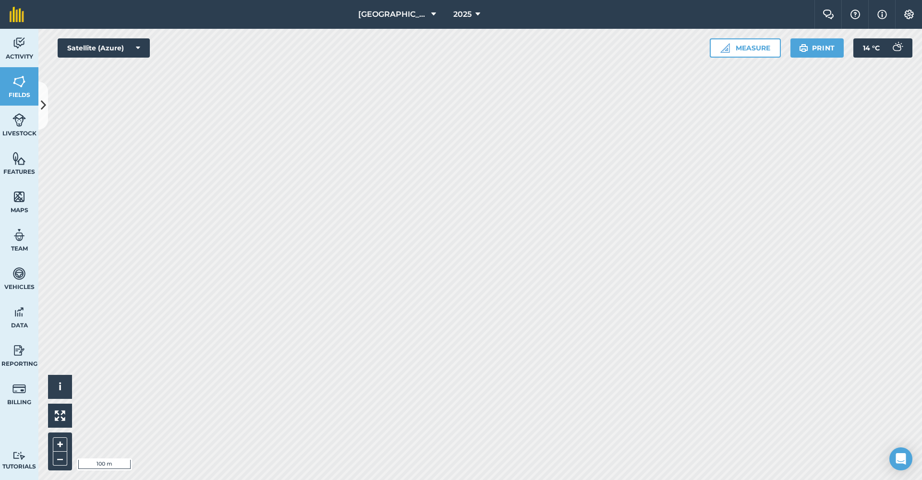
click at [45, 99] on icon at bounding box center [43, 105] width 5 height 17
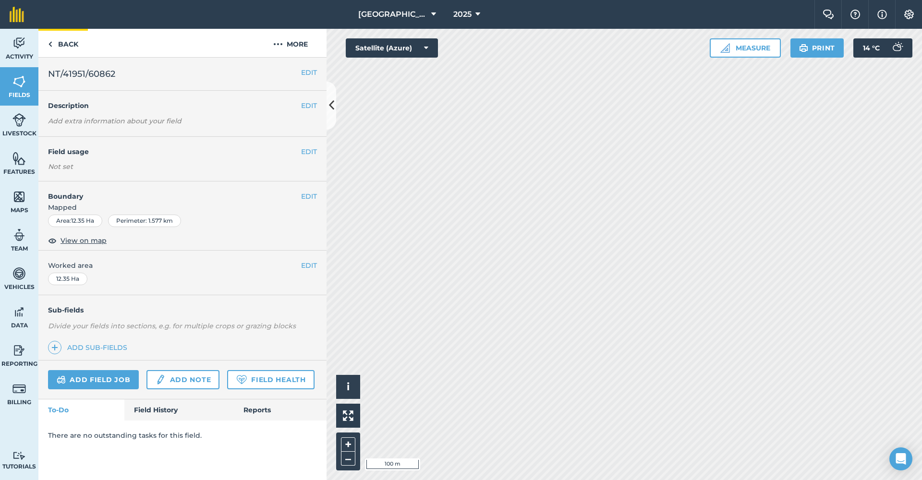
click at [78, 42] on link "Back" at bounding box center [62, 43] width 49 height 28
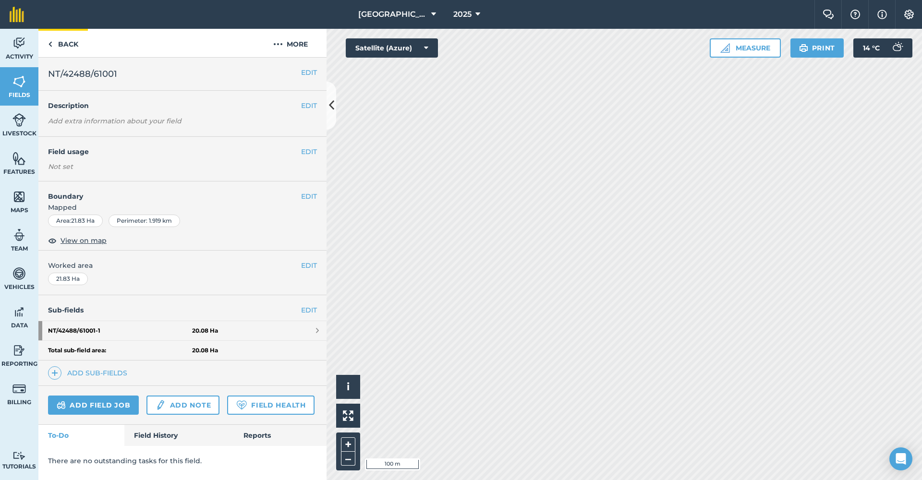
click at [70, 43] on link "Back" at bounding box center [62, 43] width 49 height 28
click at [308, 195] on button "EDIT" at bounding box center [309, 196] width 16 height 11
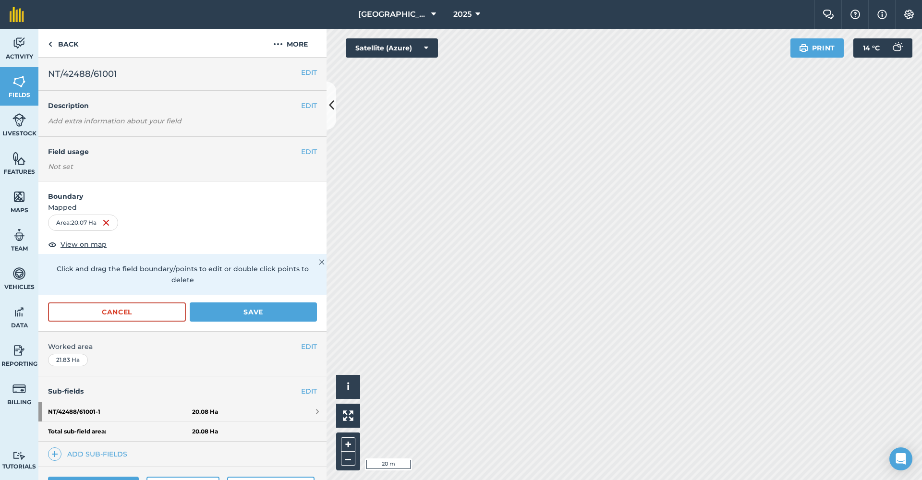
click at [241, 302] on button "Save" at bounding box center [253, 311] width 127 height 19
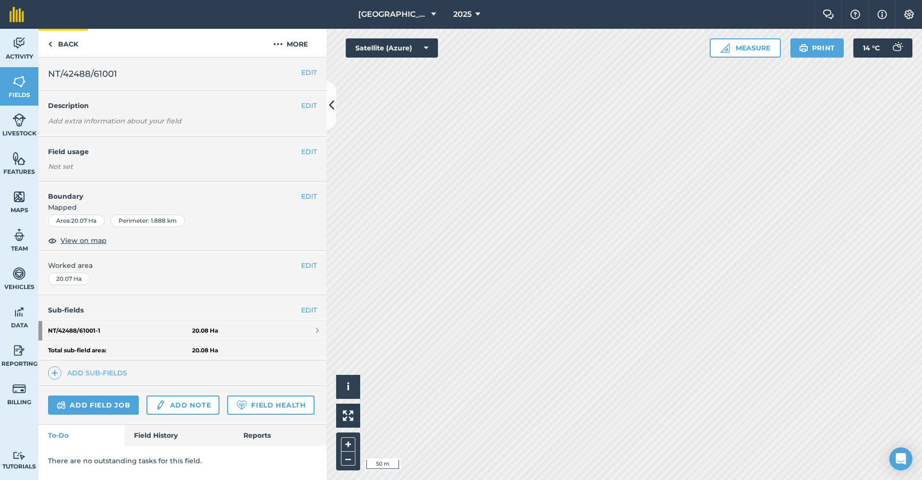
click at [68, 43] on link "Back" at bounding box center [62, 43] width 49 height 28
click at [60, 41] on link "Back" at bounding box center [62, 43] width 49 height 28
click at [304, 249] on div "EDIT Boundary Mapped Area : 20.07 Ha Perimeter : 1.888 km View on map" at bounding box center [182, 215] width 288 height 69
click at [309, 195] on button "EDIT" at bounding box center [309, 196] width 16 height 11
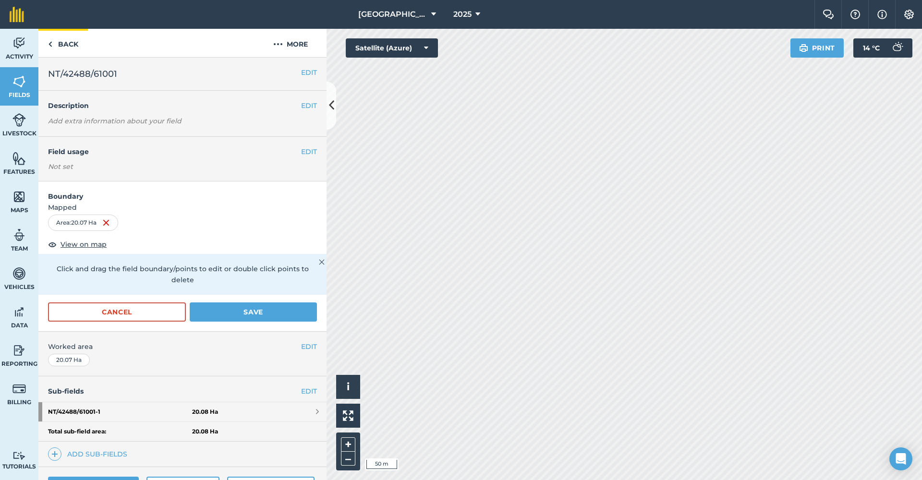
click at [69, 44] on link "Back" at bounding box center [62, 43] width 49 height 28
click at [157, 302] on button "Cancel" at bounding box center [117, 311] width 138 height 19
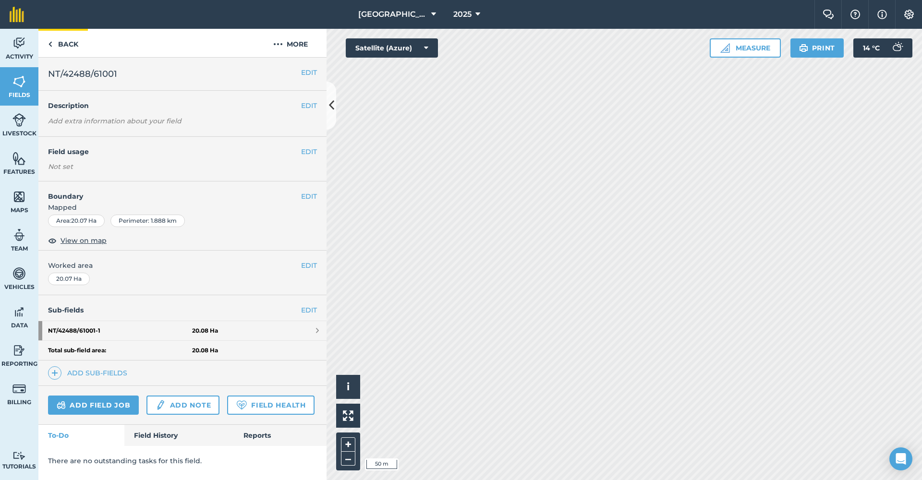
click at [71, 43] on link "Back" at bounding box center [62, 43] width 49 height 28
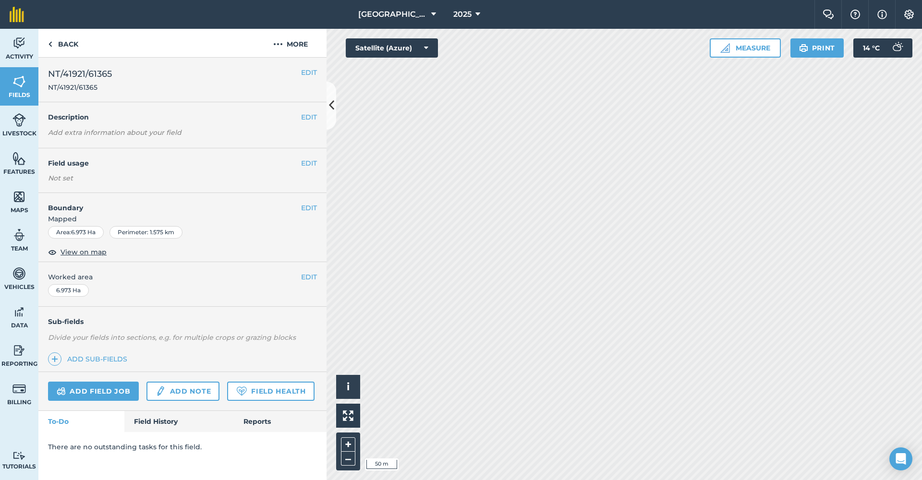
click at [307, 71] on button "EDIT" at bounding box center [309, 72] width 16 height 11
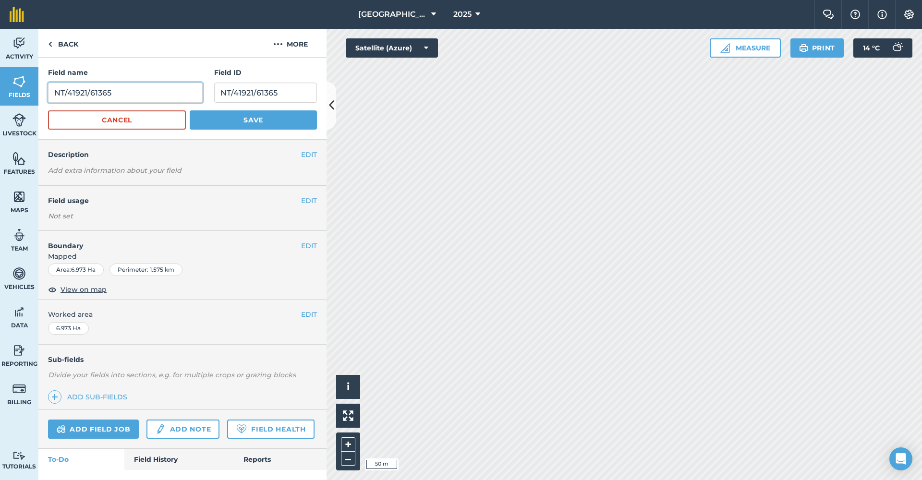
drag, startPoint x: 92, startPoint y: 92, endPoint x: 49, endPoint y: 92, distance: 42.7
click at [49, 92] on input "NT/41921/61365" at bounding box center [125, 93] width 155 height 20
type input "Drylands Near"
click at [307, 199] on button "EDIT" at bounding box center [309, 200] width 16 height 11
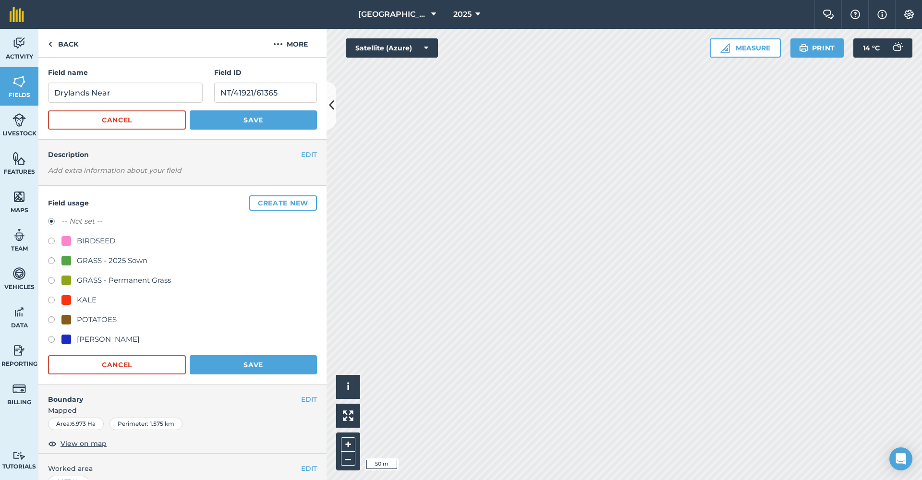
click at [95, 283] on div "GRASS - Permanent Grass" at bounding box center [124, 281] width 94 height 12
radio input "true"
radio input "false"
click at [243, 344] on button "Save" at bounding box center [253, 364] width 127 height 19
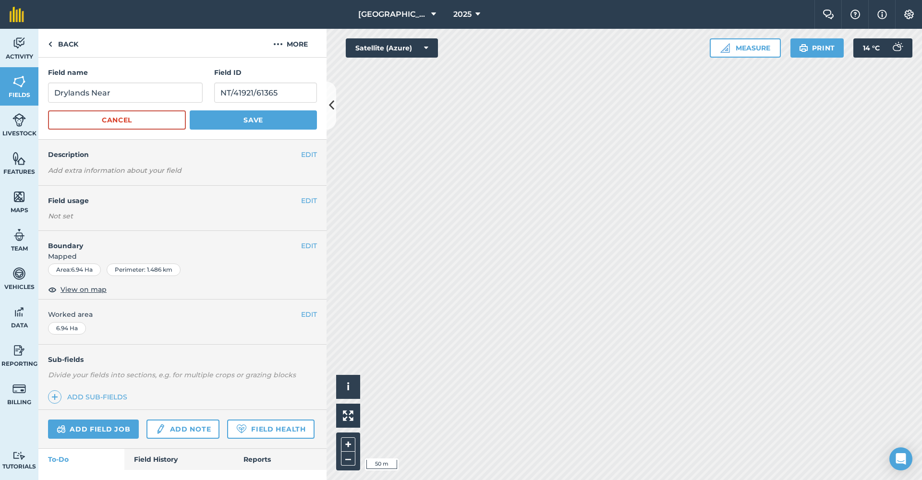
click at [250, 120] on button "Save" at bounding box center [253, 119] width 127 height 19
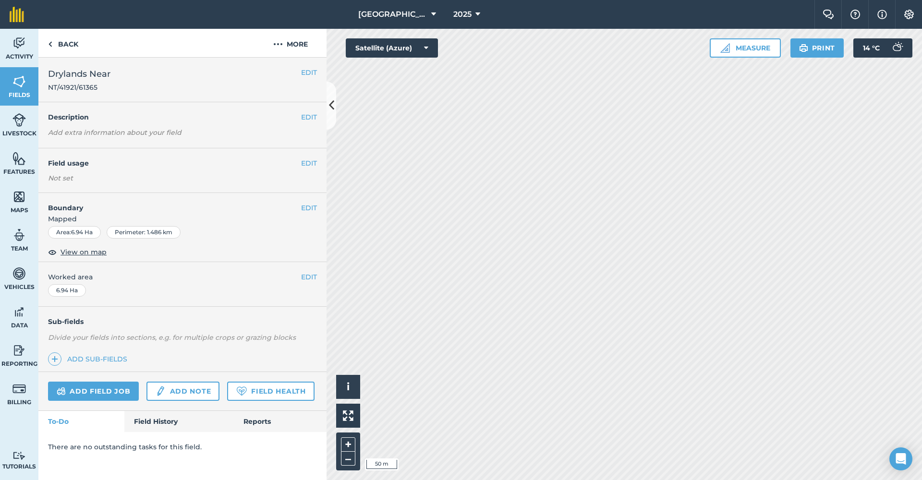
click at [306, 73] on button "EDIT" at bounding box center [309, 72] width 16 height 11
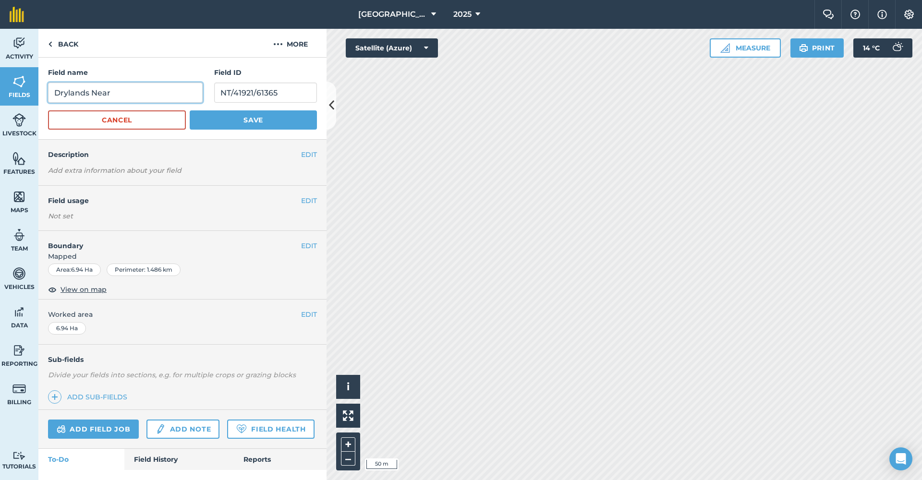
drag, startPoint x: 146, startPoint y: 90, endPoint x: 102, endPoint y: 87, distance: 44.3
click at [102, 87] on input "Drylands Near" at bounding box center [125, 93] width 155 height 20
click at [111, 92] on input "Drylands Near" at bounding box center [125, 93] width 155 height 20
click at [89, 91] on input "Drylands Near" at bounding box center [125, 93] width 155 height 20
type input "Drylands Far"
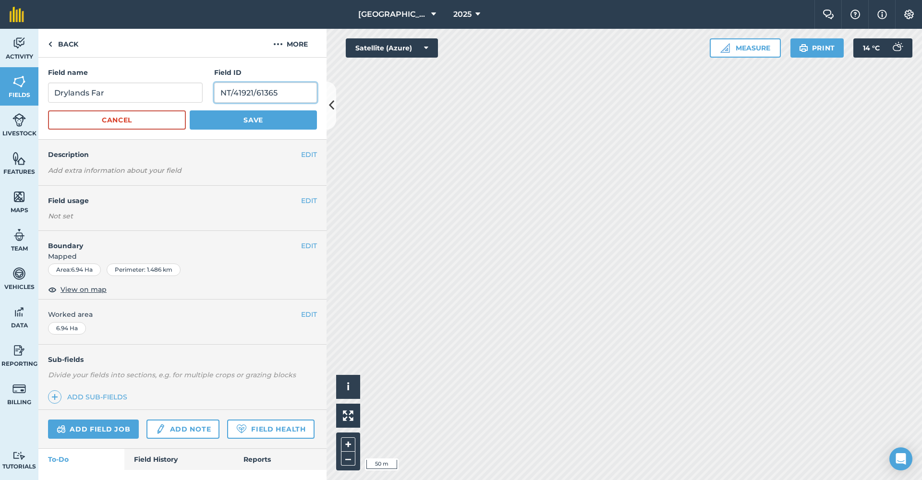
drag, startPoint x: 282, startPoint y: 96, endPoint x: 215, endPoint y: 91, distance: 67.9
click at [215, 91] on input "NT/41921/61365" at bounding box center [265, 93] width 103 height 20
click at [289, 115] on button "Save" at bounding box center [253, 119] width 127 height 19
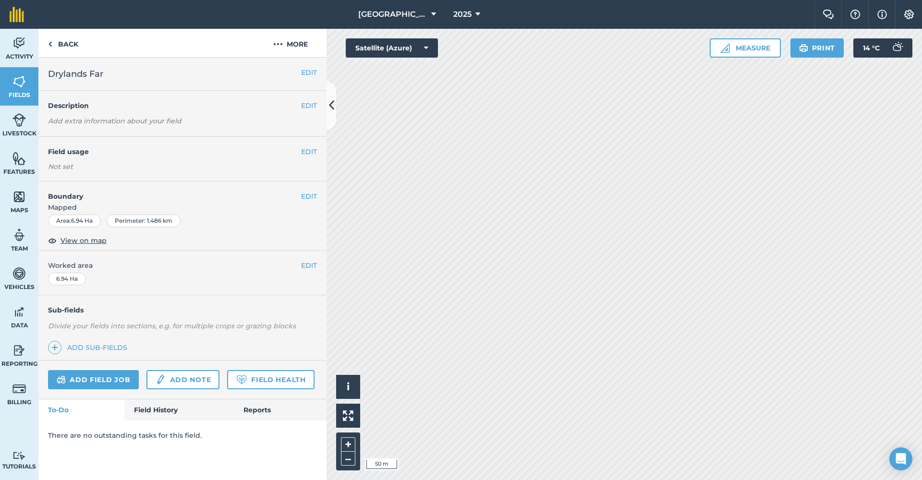
click at [307, 153] on button "EDIT" at bounding box center [309, 151] width 16 height 11
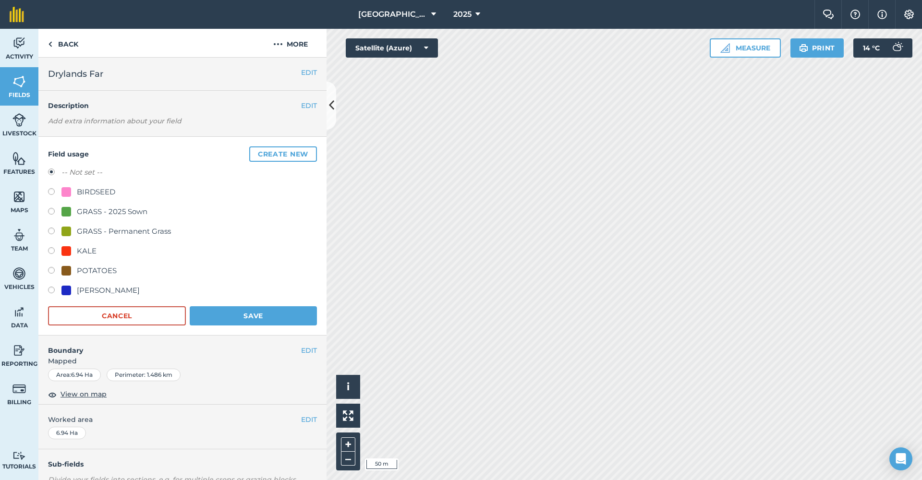
click at [88, 229] on div "GRASS - Permanent Grass" at bounding box center [124, 232] width 94 height 12
radio input "true"
radio input "false"
click at [249, 312] on button "Save" at bounding box center [253, 315] width 127 height 19
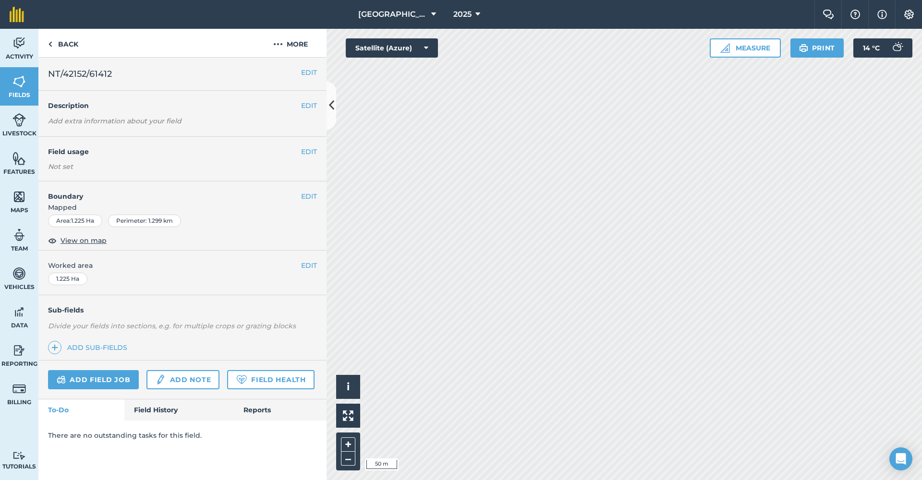
click at [309, 76] on button "EDIT" at bounding box center [309, 72] width 16 height 11
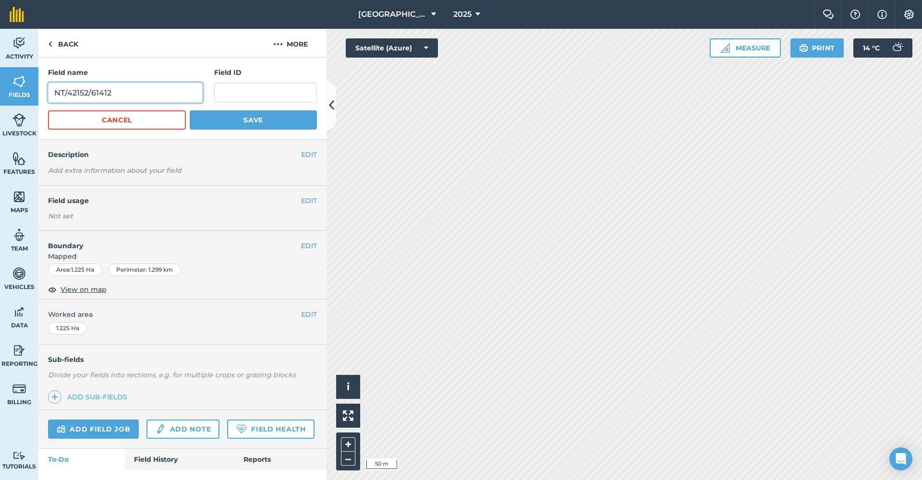
drag, startPoint x: 154, startPoint y: 91, endPoint x: 44, endPoint y: 87, distance: 110.0
click at [44, 87] on div "Field name NT/42152/61412 Field ID Cancel Save" at bounding box center [182, 99] width 288 height 82
click at [233, 89] on input "text" at bounding box center [265, 93] width 103 height 20
paste input "NT/42152/61412"
type input "NT/42152/61412"
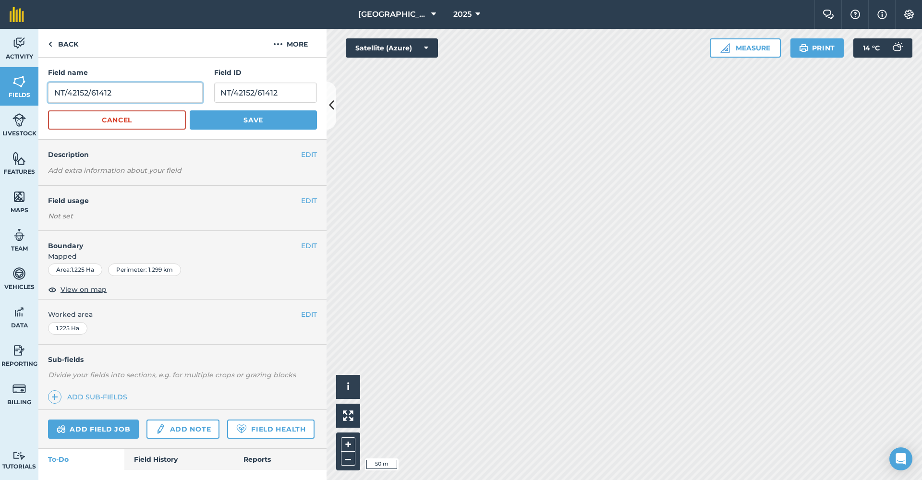
drag, startPoint x: 87, startPoint y: 92, endPoint x: 50, endPoint y: 89, distance: 37.1
click at [41, 92] on div "Field name NT/42152/61412 Field ID NT/42152/61412 Cancel Save" at bounding box center [182, 99] width 288 height 82
type input "Laneway"
click at [309, 200] on button "EDIT" at bounding box center [309, 200] width 16 height 11
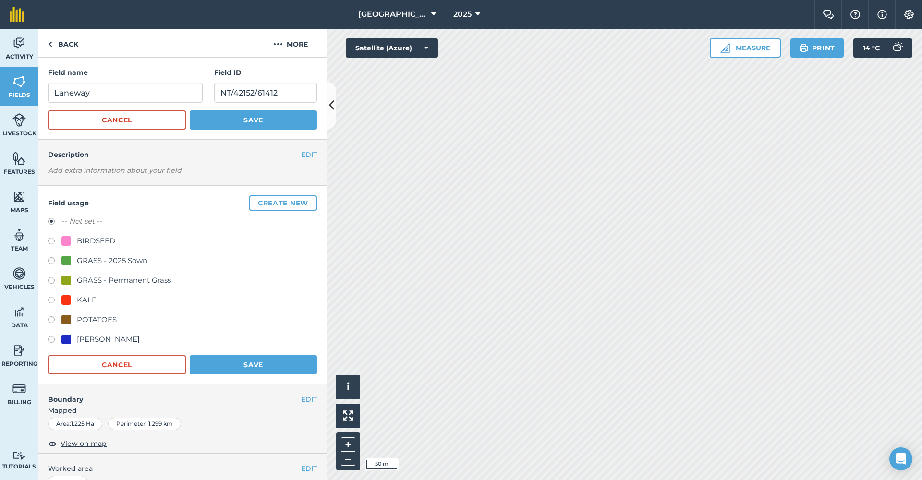
drag, startPoint x: 136, startPoint y: 281, endPoint x: 153, endPoint y: 270, distance: 20.3
click at [136, 281] on div "GRASS - Permanent Grass" at bounding box center [124, 281] width 94 height 12
radio input "true"
radio input "false"
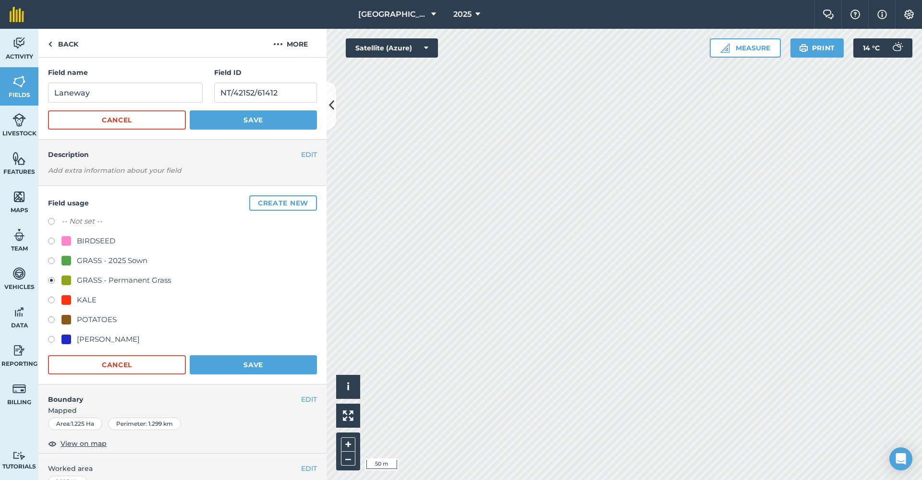
click at [232, 344] on button "Save" at bounding box center [253, 364] width 127 height 19
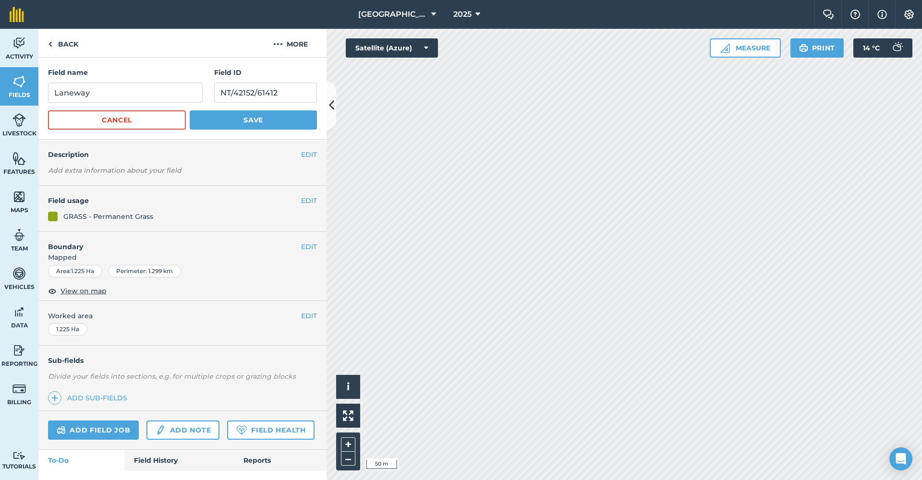
click at [250, 120] on button "Save" at bounding box center [253, 119] width 127 height 19
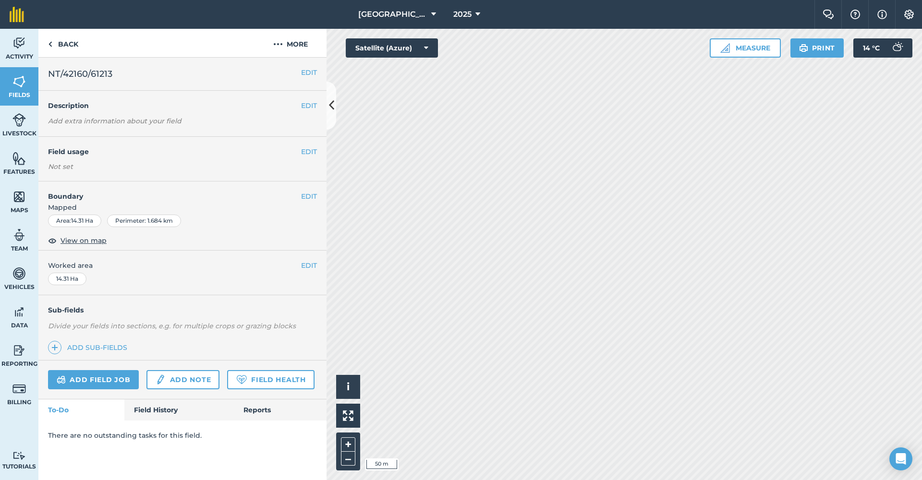
click at [309, 72] on button "EDIT" at bounding box center [309, 72] width 16 height 11
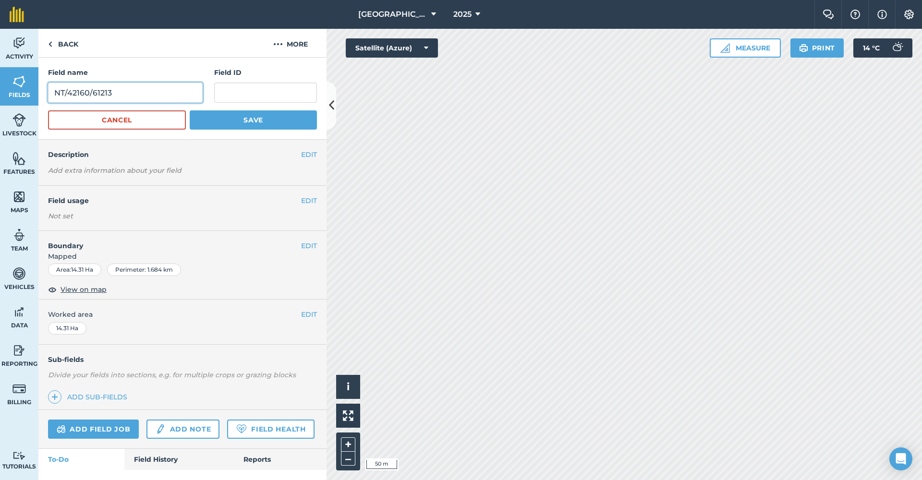
drag, startPoint x: 54, startPoint y: 89, endPoint x: 11, endPoint y: 89, distance: 43.2
click at [11, 89] on div "Activity Fields Livestock Features Maps Team Vehicles Data Reporting Billing Tu…" at bounding box center [461, 254] width 922 height 451
click at [218, 93] on input "text" at bounding box center [265, 93] width 103 height 20
paste input "NT/42160/61213"
type input "NT/42160/61213"
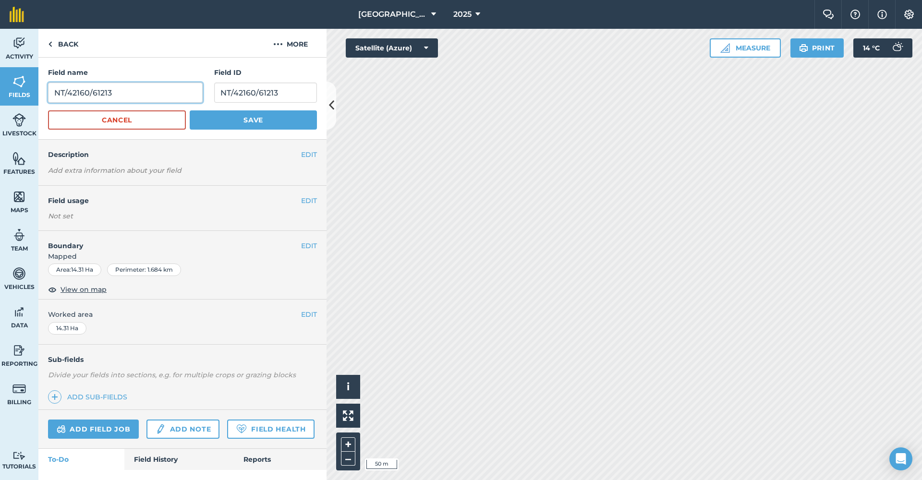
drag, startPoint x: 156, startPoint y: 90, endPoint x: 41, endPoint y: 88, distance: 114.7
click at [41, 88] on div "Field name NT/42160/61213 Field ID NT/42160/61213 Cancel Save" at bounding box center [182, 99] width 288 height 82
type input "Mosspark"
click at [308, 199] on button "EDIT" at bounding box center [309, 200] width 16 height 11
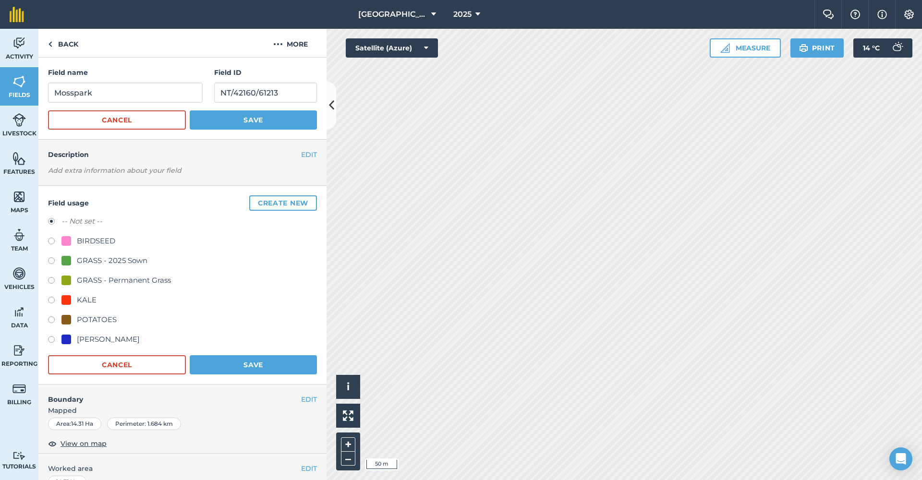
click at [129, 259] on div "GRASS - 2025 Sown" at bounding box center [112, 261] width 71 height 12
radio input "true"
radio input "false"
click at [246, 344] on button "Save" at bounding box center [253, 364] width 127 height 19
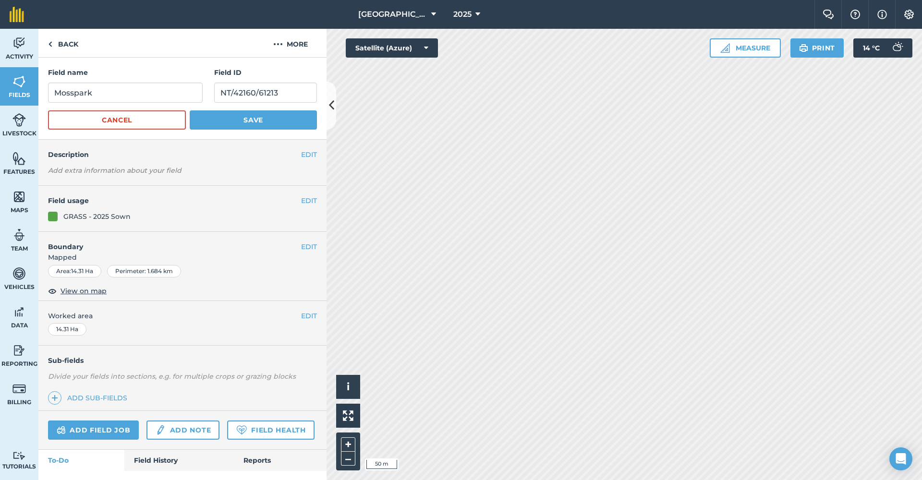
click at [238, 122] on button "Save" at bounding box center [253, 119] width 127 height 19
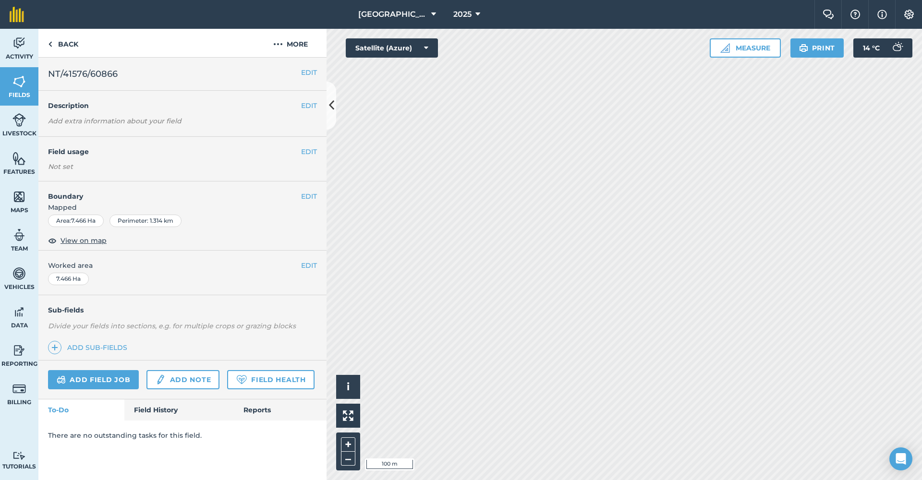
click at [301, 71] on button "EDIT" at bounding box center [309, 72] width 16 height 11
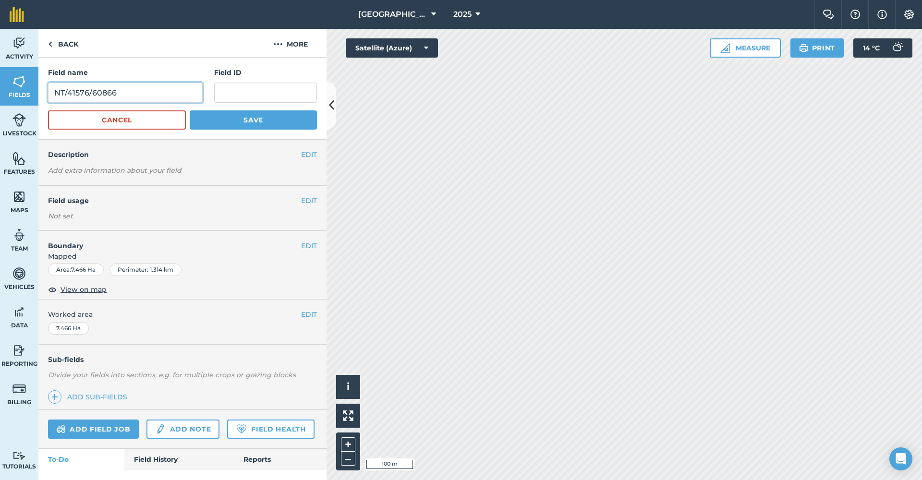
drag, startPoint x: 75, startPoint y: 91, endPoint x: 43, endPoint y: 92, distance: 31.7
click at [43, 92] on div "Field name NT/41576/60866 Field ID Cancel Save" at bounding box center [182, 99] width 288 height 82
click at [235, 90] on input "text" at bounding box center [265, 93] width 103 height 20
paste input "NT/41576/60866"
type input "NT/41576/60866"
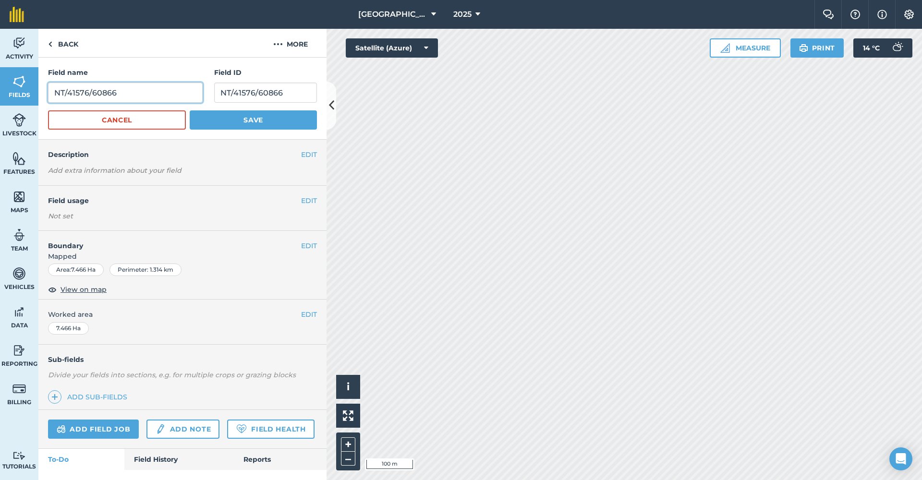
drag, startPoint x: 133, startPoint y: 95, endPoint x: 39, endPoint y: 92, distance: 94.6
click at [39, 92] on div "Field name NT/41576/60866 Field ID NT/41576/60866 Cancel Save" at bounding box center [182, 99] width 288 height 82
type input "Front Pickey Near"
click at [218, 125] on button "Save" at bounding box center [253, 119] width 127 height 19
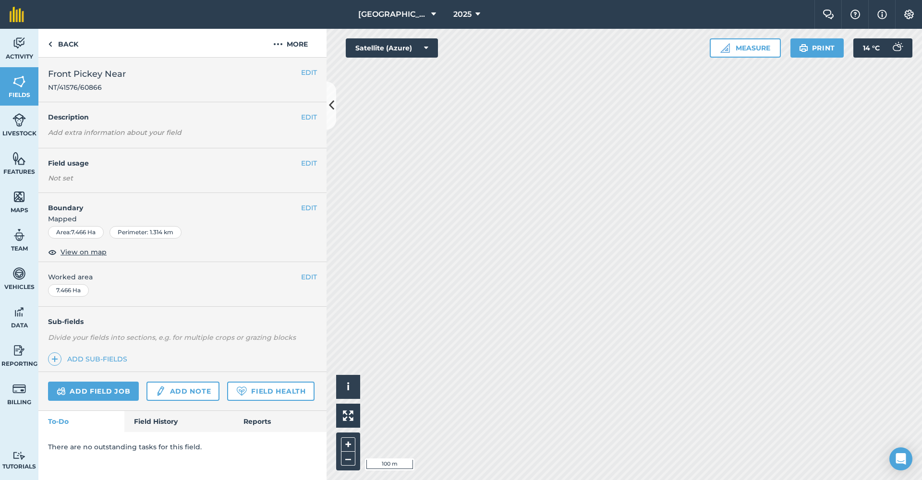
click at [302, 166] on button "EDIT" at bounding box center [309, 163] width 16 height 11
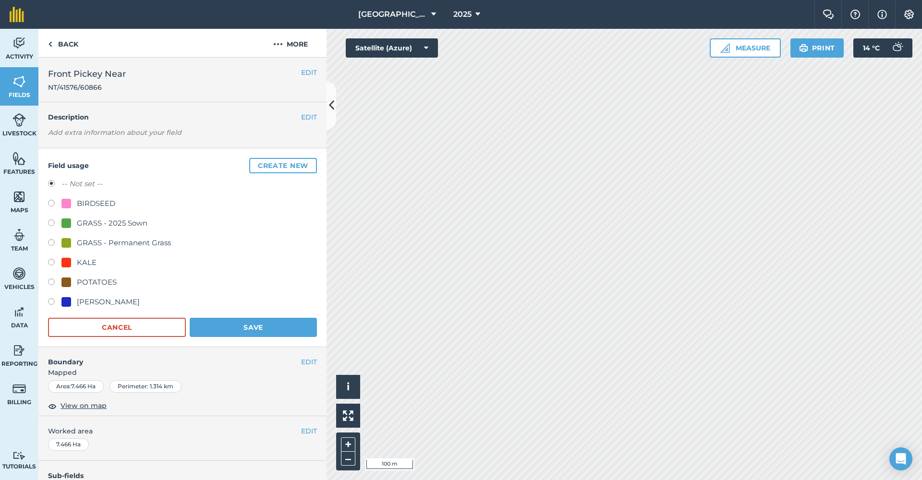
click at [115, 241] on div "GRASS - Permanent Grass" at bounding box center [124, 243] width 94 height 12
radio input "true"
radio input "false"
click at [250, 325] on button "Save" at bounding box center [253, 327] width 127 height 19
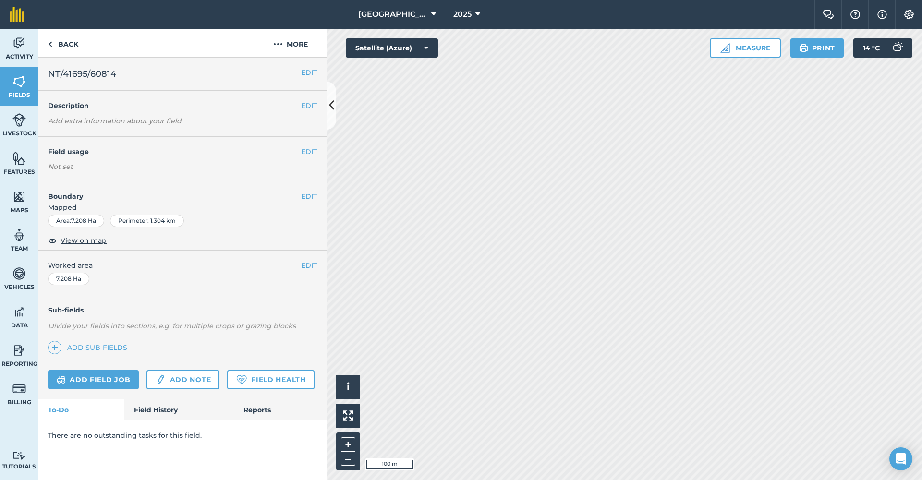
click at [310, 70] on button "EDIT" at bounding box center [309, 72] width 16 height 11
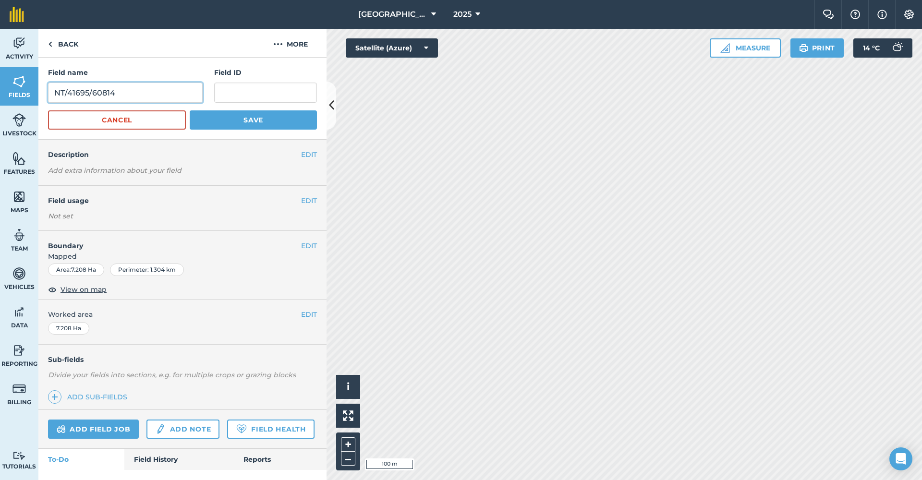
drag, startPoint x: 163, startPoint y: 95, endPoint x: 41, endPoint y: 94, distance: 121.5
click at [40, 94] on div "Field name NT/41695/60814 Field ID Cancel Save" at bounding box center [182, 99] width 288 height 82
click at [237, 94] on input "text" at bounding box center [265, 93] width 103 height 20
paste input "NT/41695/60814"
type input "NT/41695/60814"
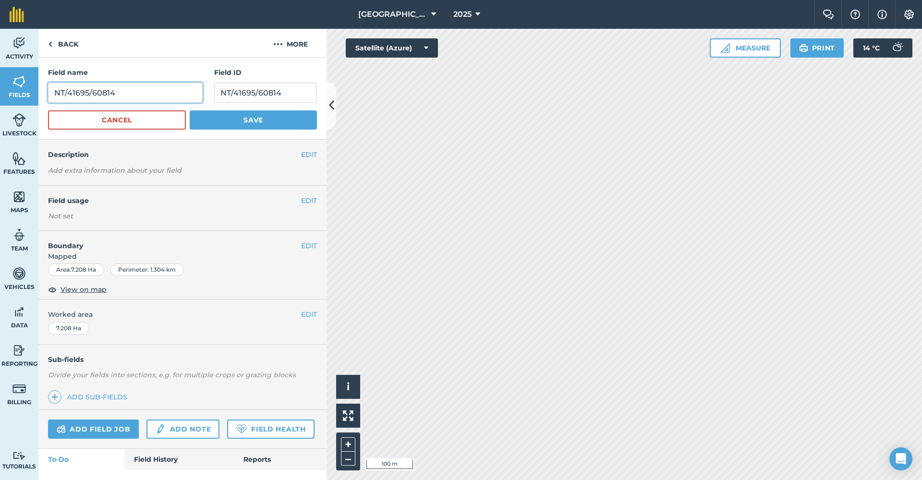
drag, startPoint x: 122, startPoint y: 91, endPoint x: 41, endPoint y: 87, distance: 81.7
click at [41, 87] on div "Field name NT/41695/60814 Field ID NT/41695/60814 Cancel Save" at bounding box center [182, 99] width 288 height 82
click at [99, 94] on input "Fron Picket Far" at bounding box center [125, 93] width 155 height 20
type input "Fron Pickey Far"
click at [302, 198] on button "EDIT" at bounding box center [309, 200] width 16 height 11
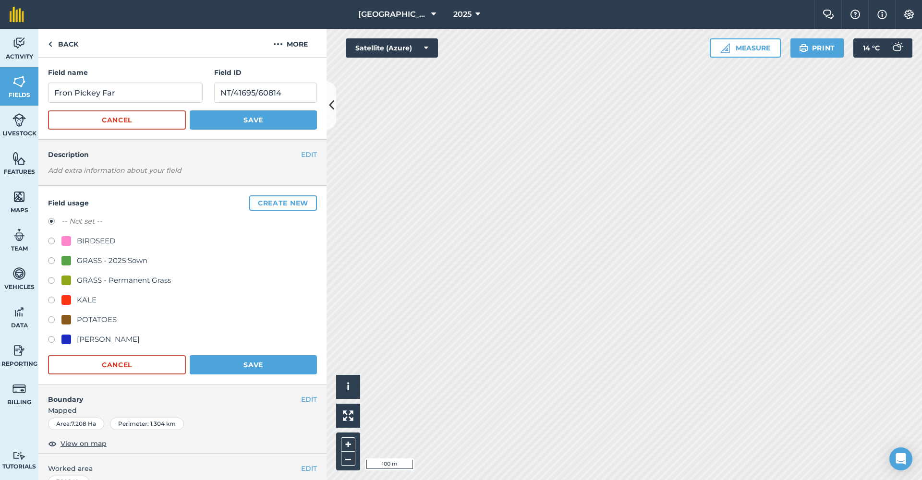
click at [94, 274] on div "-- Not set -- BIRDSEED GRASS - 2025 Sown GRASS - Permanent Grass KALE POTATOES …" at bounding box center [182, 282] width 269 height 132
click at [93, 279] on div "GRASS - Permanent Grass" at bounding box center [124, 281] width 94 height 12
radio input "true"
radio input "false"
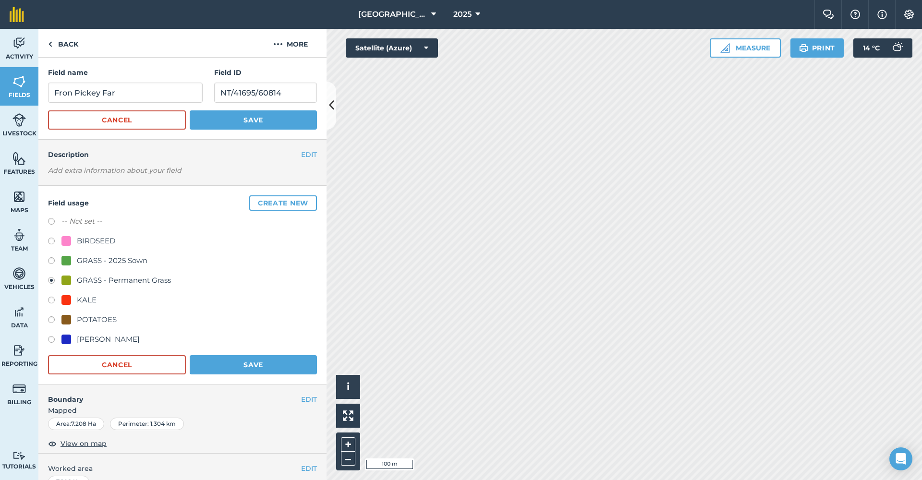
click at [241, 344] on button "Save" at bounding box center [253, 364] width 127 height 19
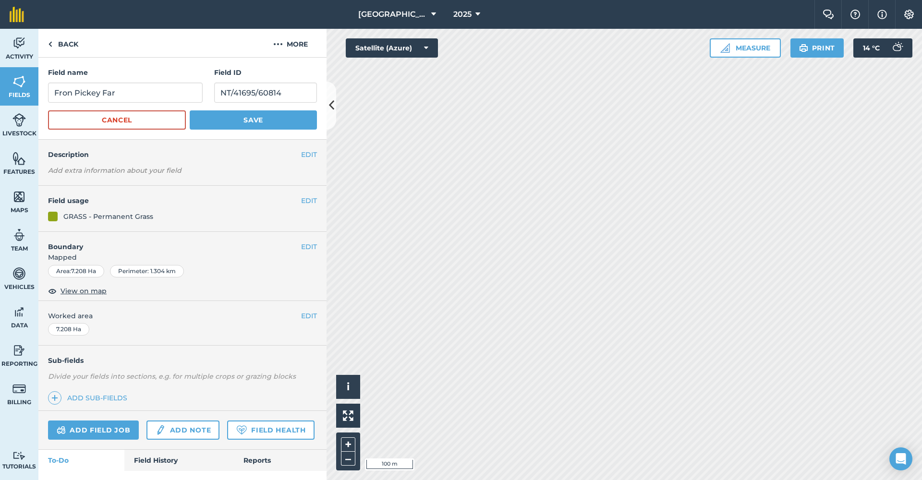
click at [257, 123] on button "Save" at bounding box center [253, 119] width 127 height 19
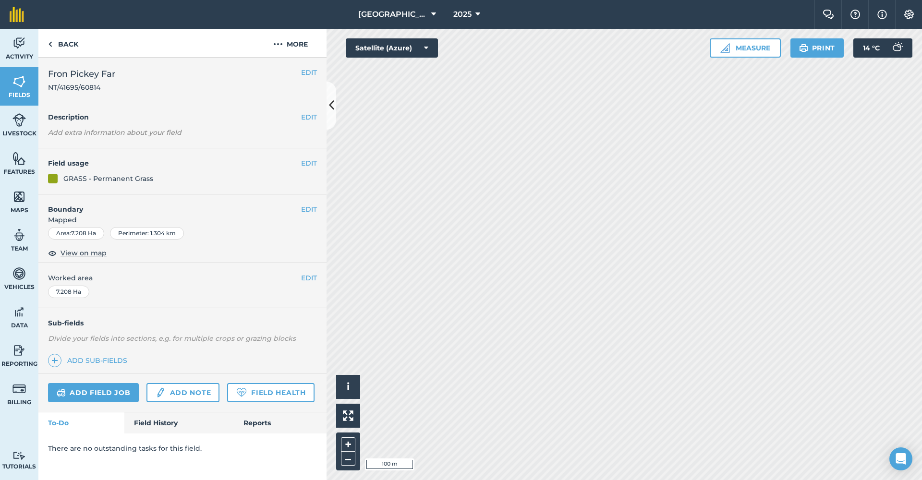
click at [313, 73] on button "EDIT" at bounding box center [309, 72] width 16 height 11
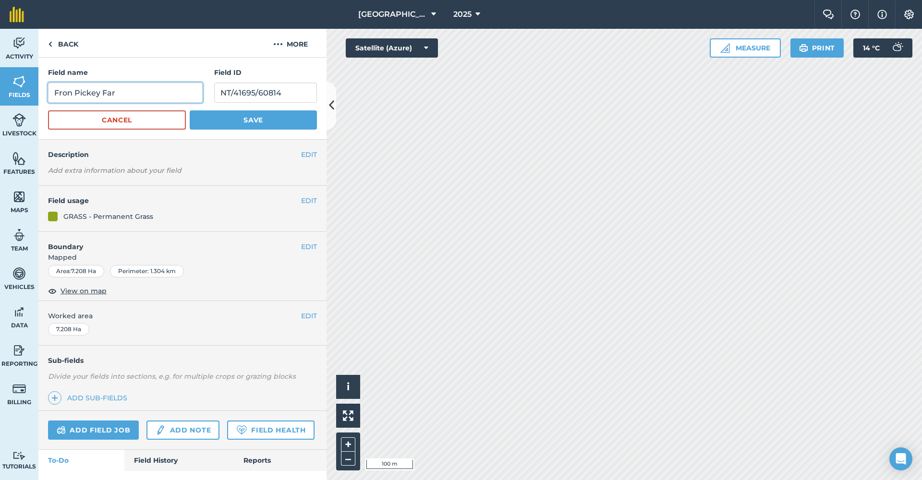
drag, startPoint x: 70, startPoint y: 92, endPoint x: 102, endPoint y: 97, distance: 32.0
click at [70, 92] on input "Fron Pickey Far" at bounding box center [125, 93] width 155 height 20
type input "Front Pickey Far"
click at [255, 122] on button "Save" at bounding box center [253, 119] width 127 height 19
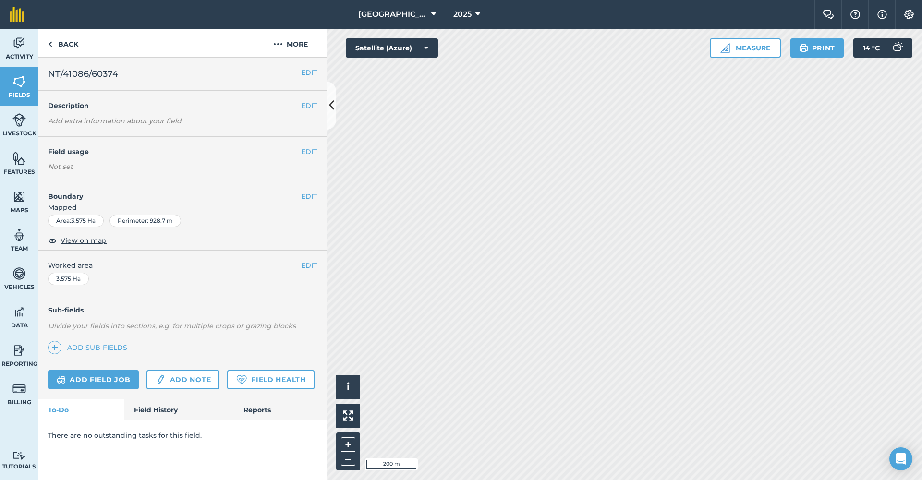
click at [333, 89] on button at bounding box center [331, 106] width 10 height 48
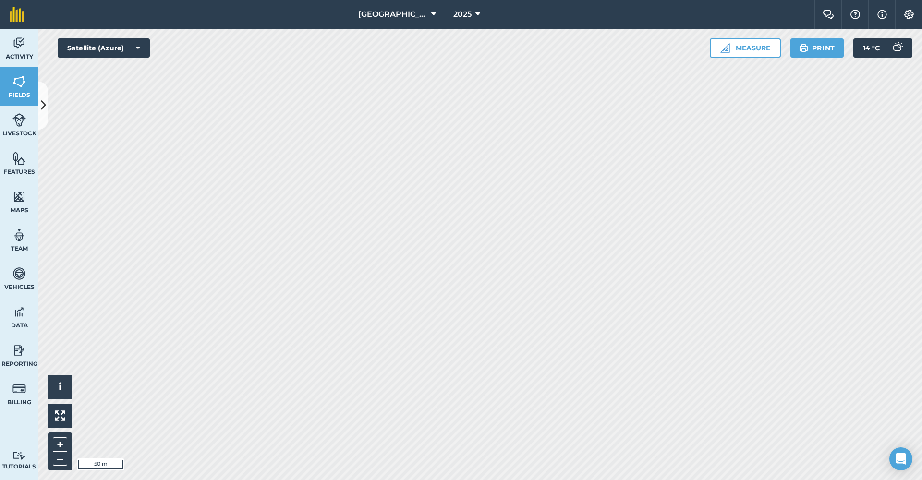
click at [47, 104] on button at bounding box center [43, 106] width 10 height 48
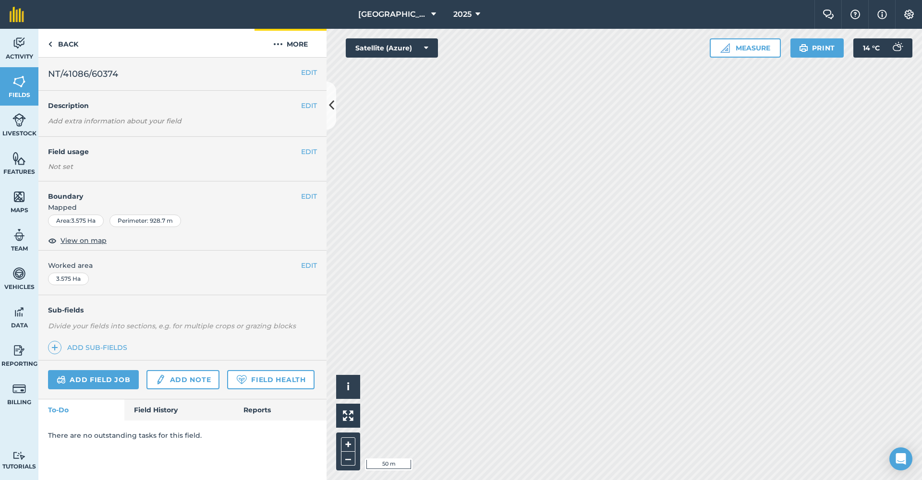
click at [293, 46] on button "More" at bounding box center [290, 43] width 72 height 28
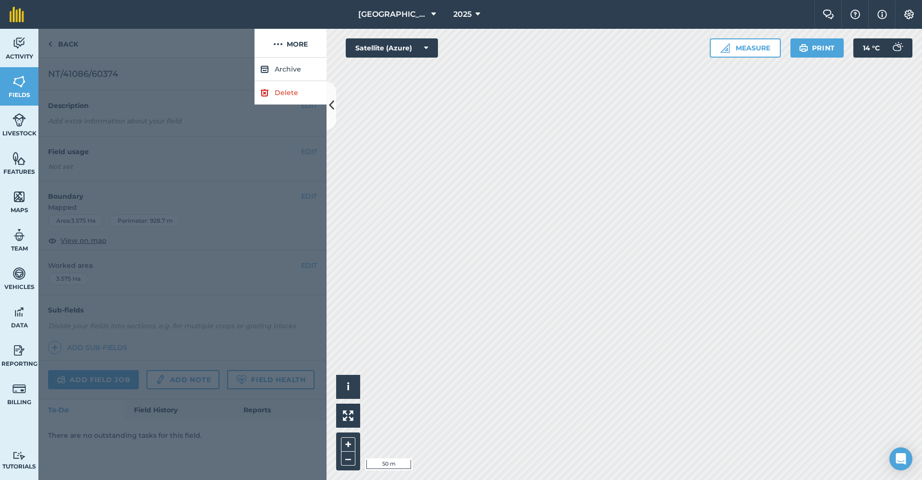
click at [286, 96] on link "Delete" at bounding box center [290, 93] width 72 height 24
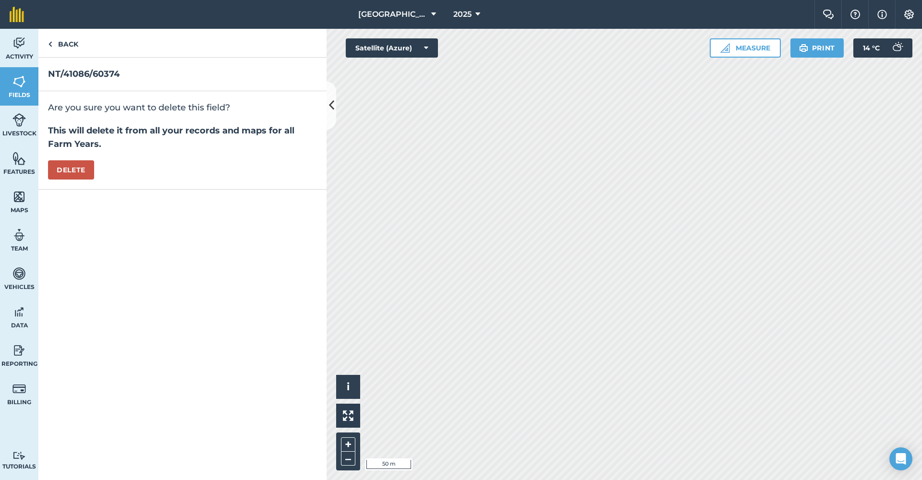
click at [85, 170] on button "Delete" at bounding box center [71, 169] width 46 height 19
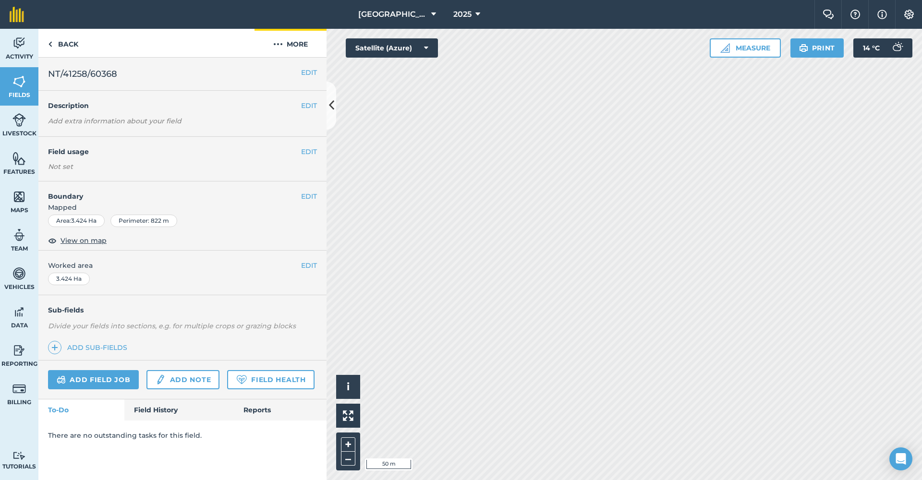
click at [301, 39] on button "More" at bounding box center [290, 43] width 72 height 28
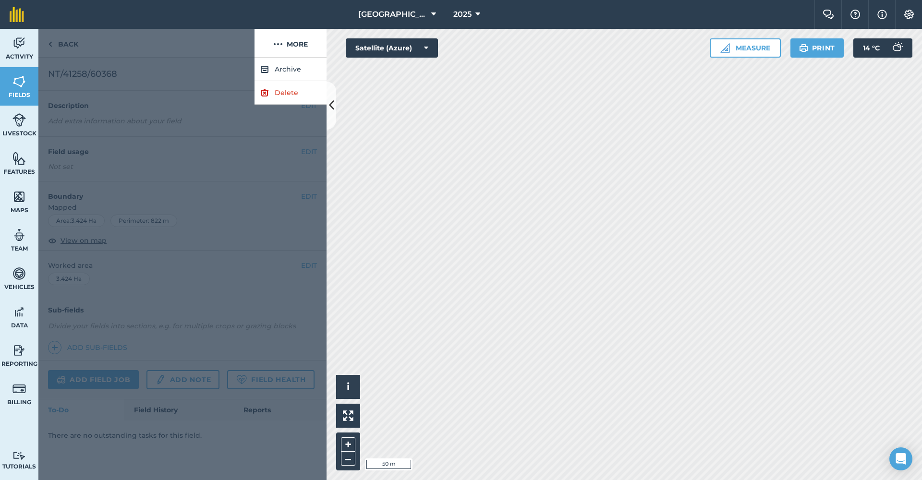
click at [287, 92] on link "Delete" at bounding box center [290, 93] width 72 height 24
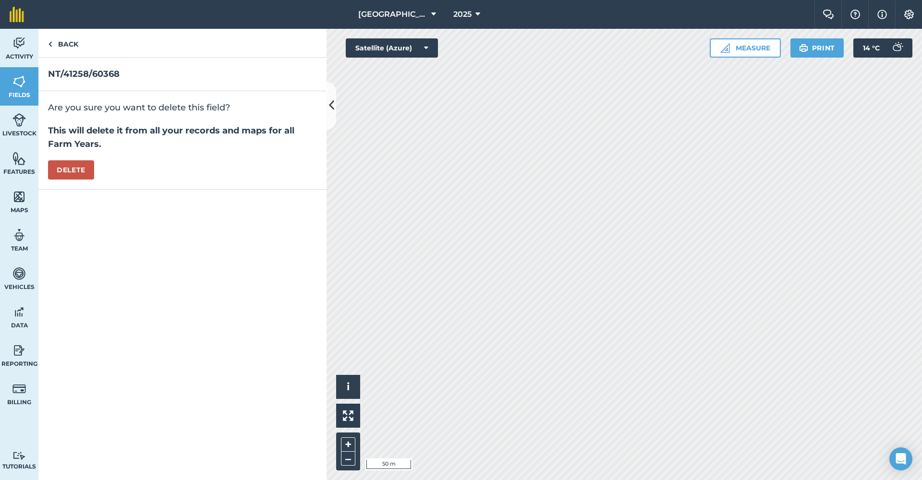
click at [66, 169] on button "Delete" at bounding box center [71, 169] width 46 height 19
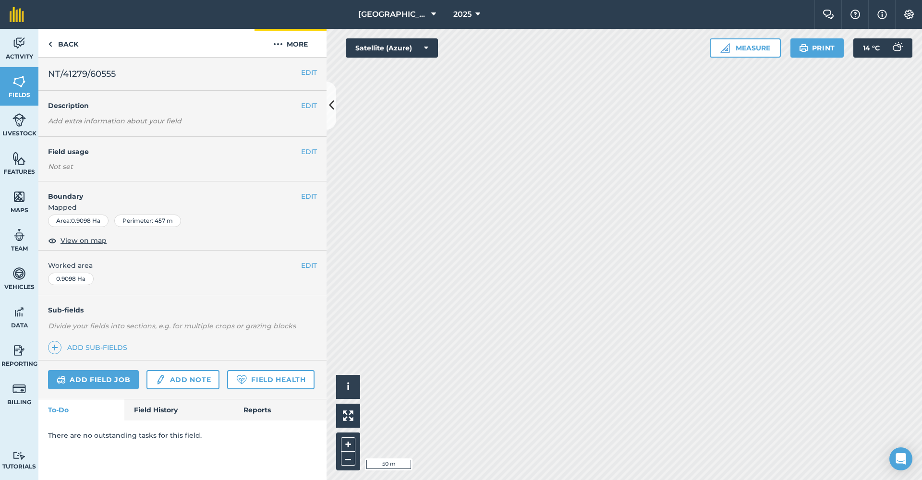
click at [296, 46] on button "More" at bounding box center [290, 43] width 72 height 28
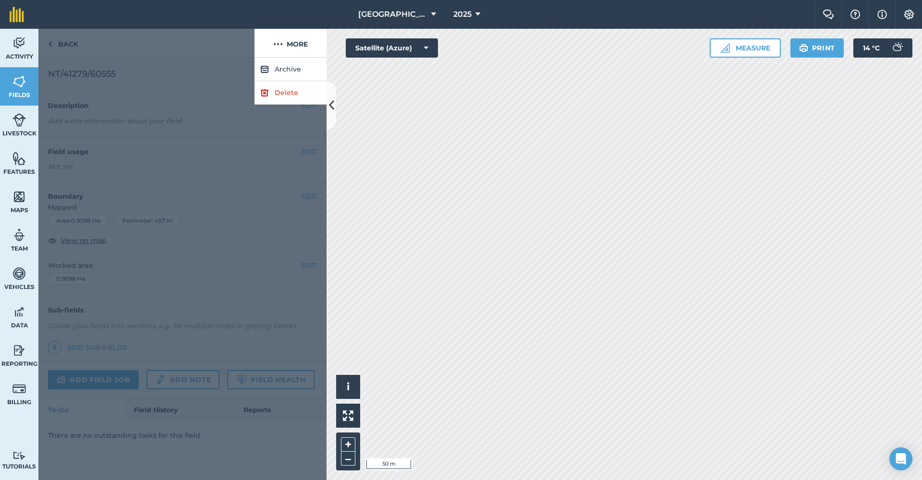
click at [278, 94] on link "Delete" at bounding box center [290, 93] width 72 height 24
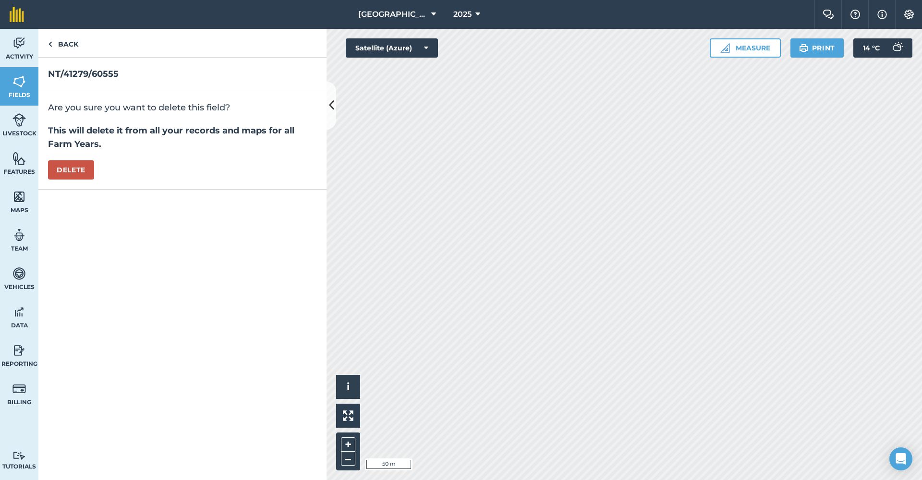
click at [87, 172] on button "Delete" at bounding box center [71, 169] width 46 height 19
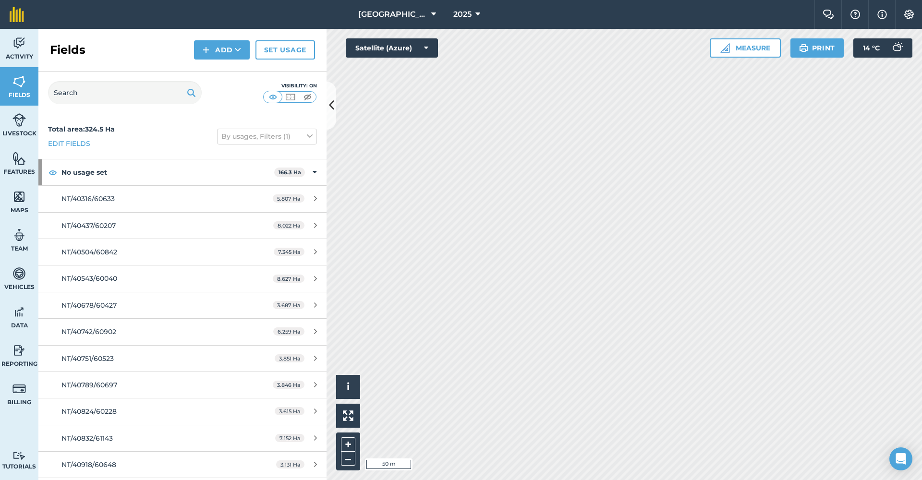
click at [229, 45] on button "Add" at bounding box center [222, 49] width 56 height 19
click at [222, 70] on link "Draw" at bounding box center [221, 71] width 53 height 21
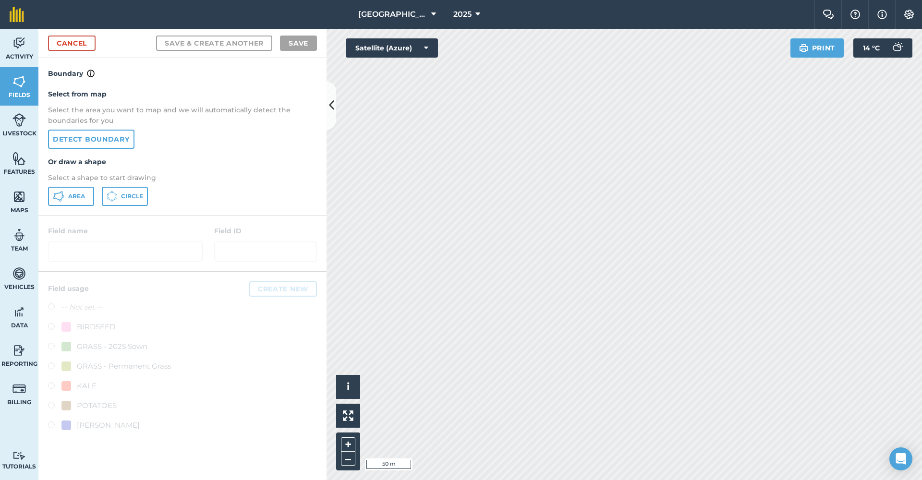
click at [92, 141] on link "Detect boundary" at bounding box center [91, 139] width 86 height 19
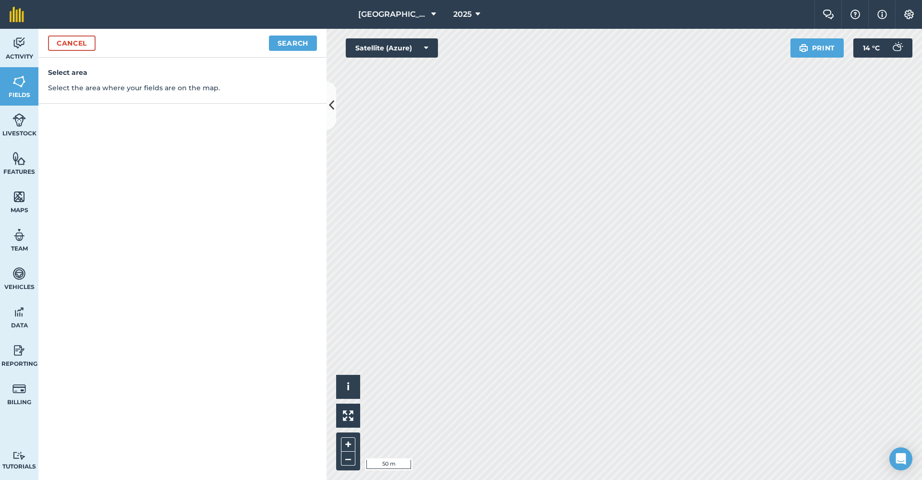
click at [84, 42] on link "Cancel" at bounding box center [72, 43] width 48 height 15
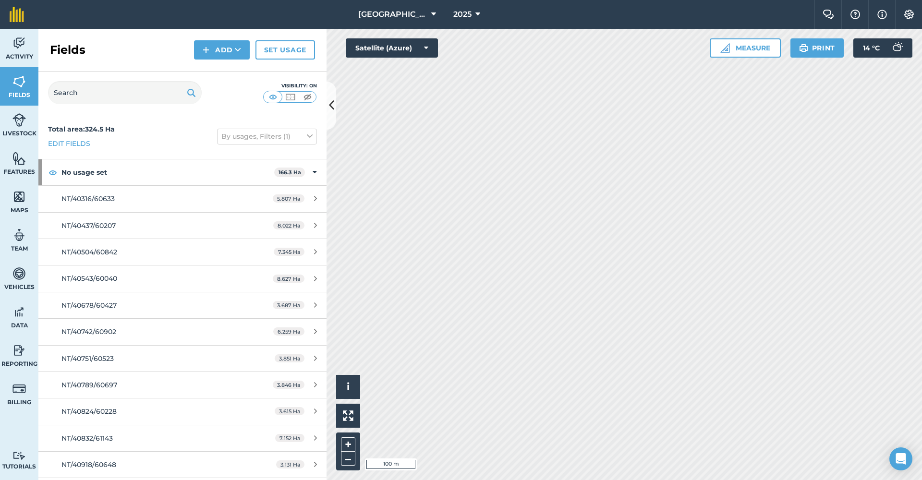
click at [219, 52] on button "Add" at bounding box center [222, 49] width 56 height 19
click at [215, 71] on link "Draw" at bounding box center [221, 71] width 53 height 21
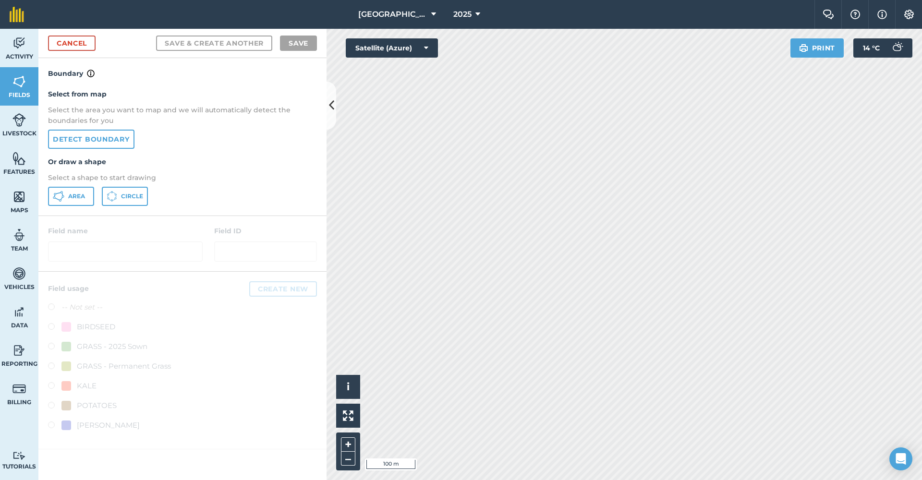
click at [114, 134] on link "Detect boundary" at bounding box center [91, 139] width 86 height 19
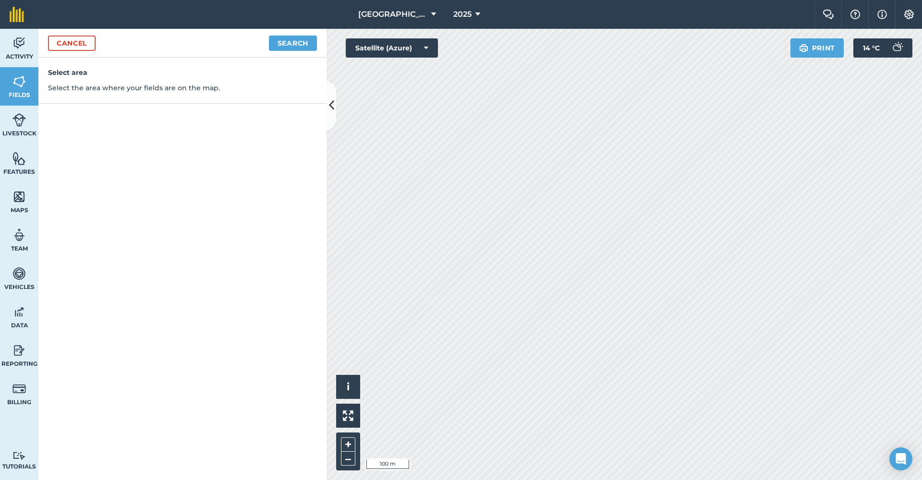
click at [305, 47] on button "Search" at bounding box center [293, 43] width 48 height 15
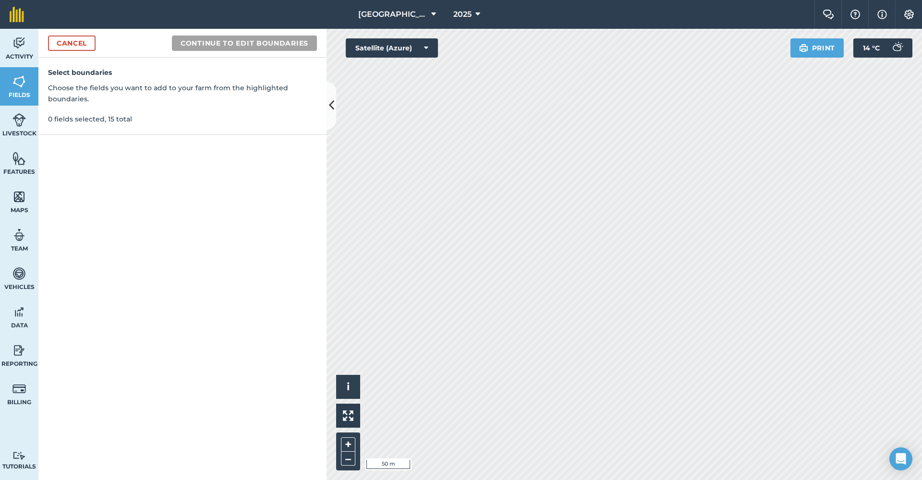
click at [88, 45] on link "Cancel" at bounding box center [72, 43] width 48 height 15
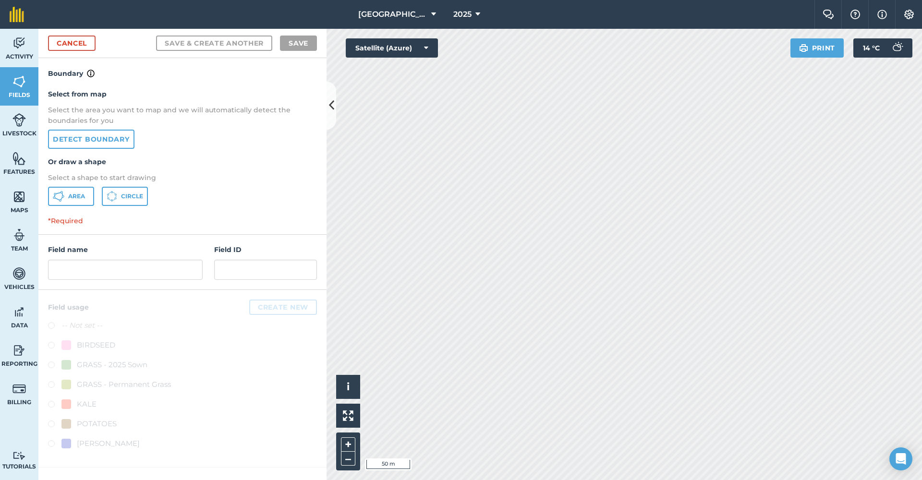
click at [78, 199] on span "Area" at bounding box center [76, 197] width 17 height 8
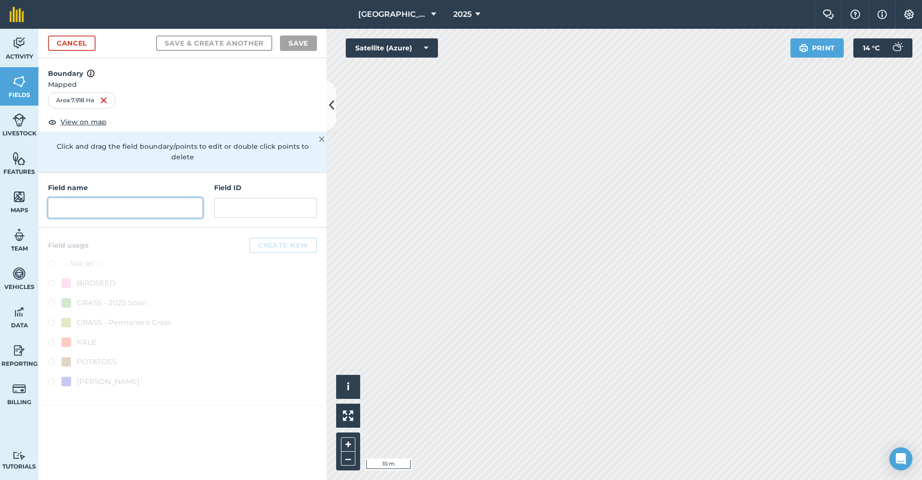
click at [124, 198] on input "text" at bounding box center [125, 208] width 155 height 20
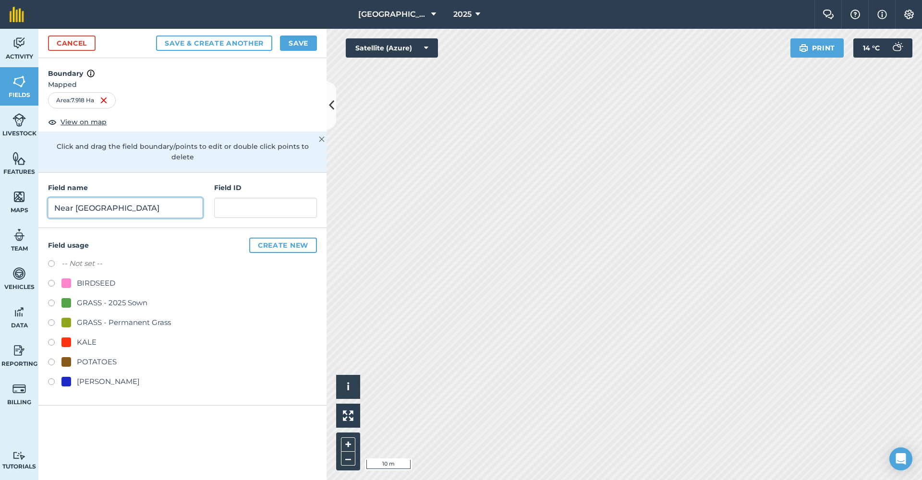
type input "Near [GEOGRAPHIC_DATA]"
click at [104, 317] on div "GRASS - Permanent Grass" at bounding box center [124, 323] width 94 height 12
radio input "true"
click at [297, 43] on button "Save" at bounding box center [298, 43] width 37 height 15
